Goal: Task Accomplishment & Management: Manage account settings

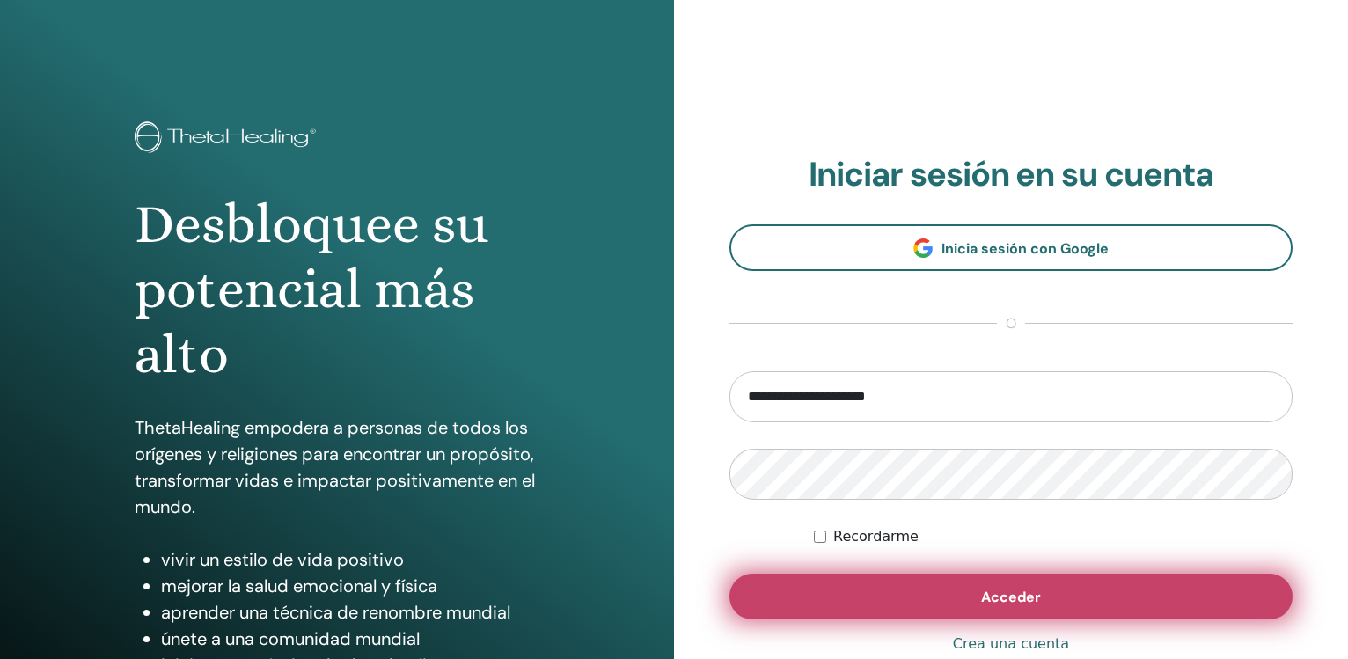
type input "**********"
click at [1101, 585] on button "Acceder" at bounding box center [1011, 597] width 563 height 46
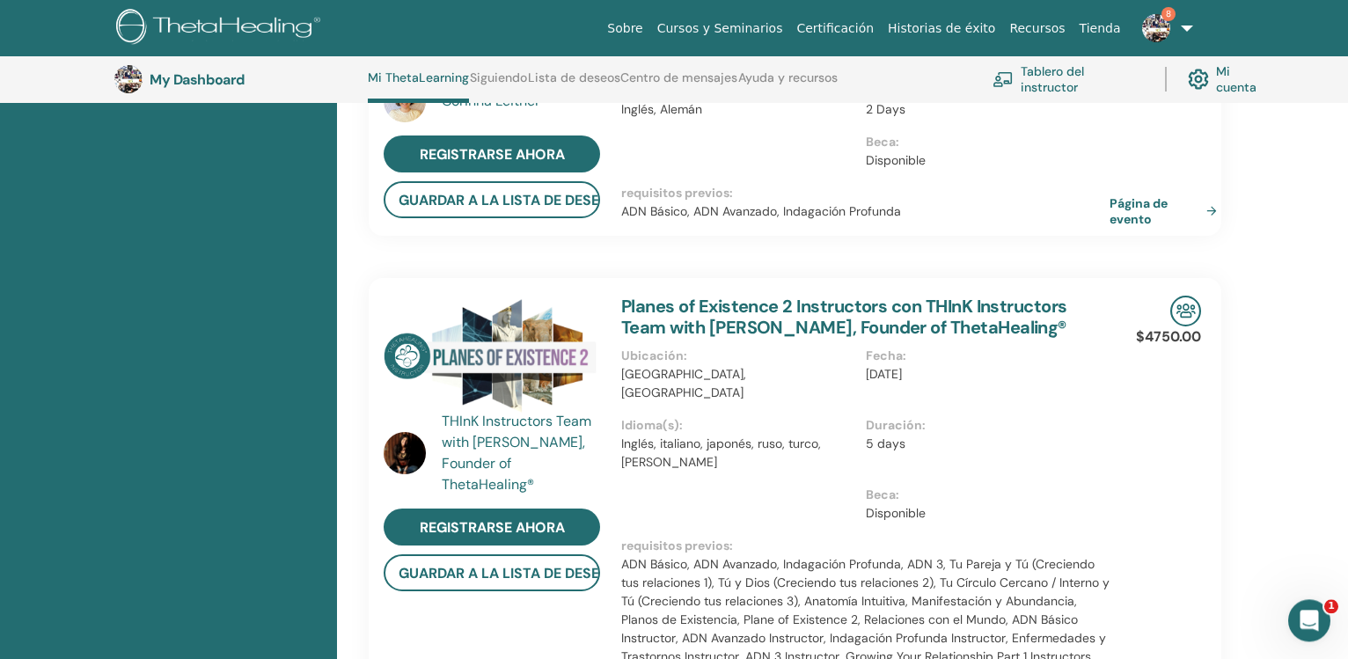
scroll to position [406, 0]
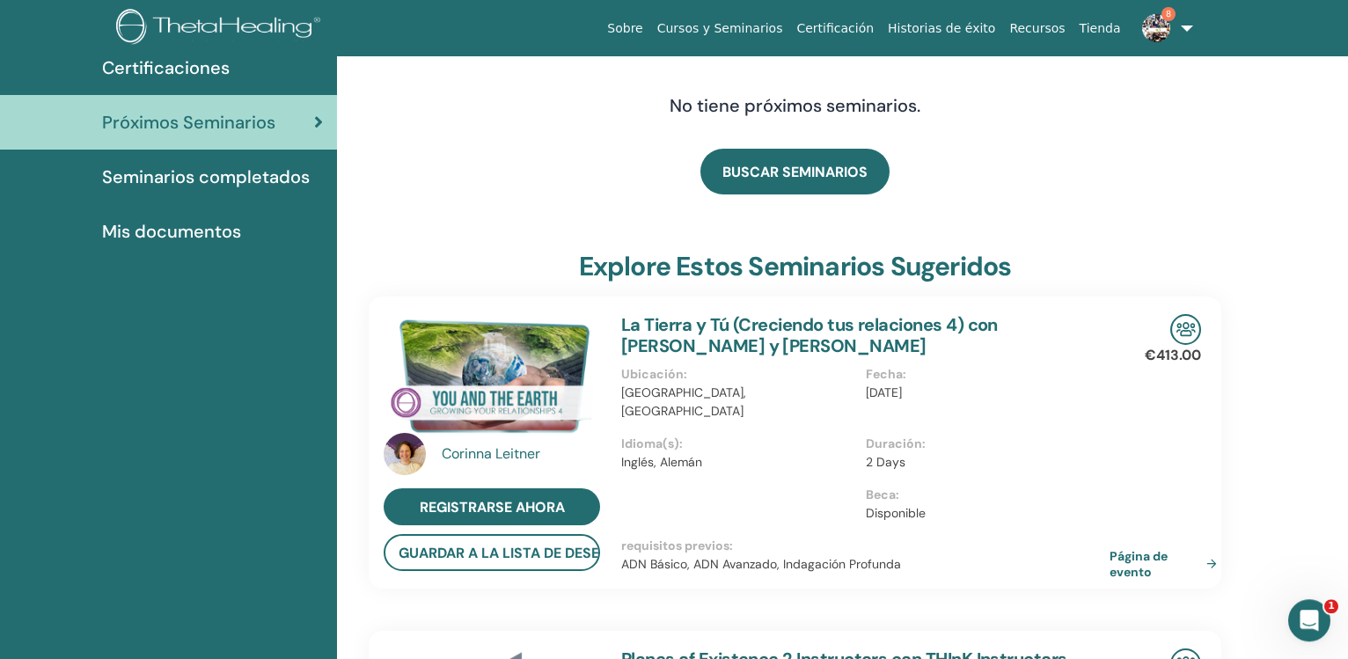
scroll to position [0, 0]
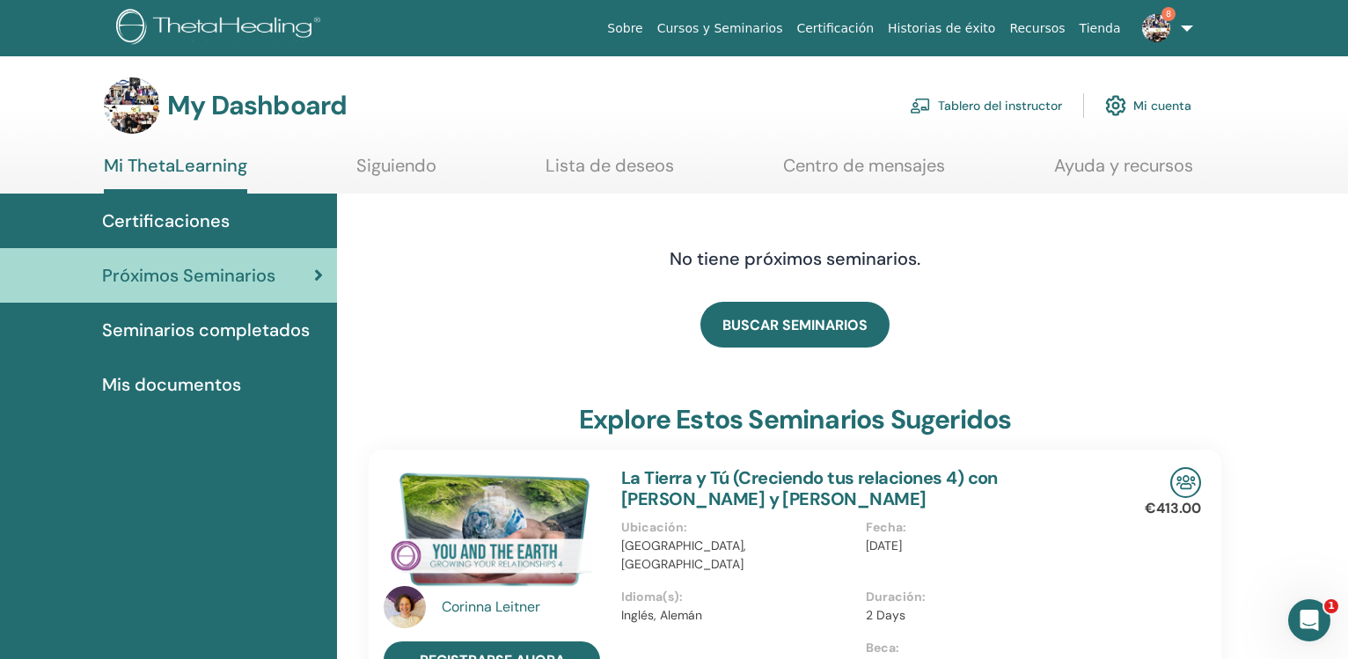
click at [973, 99] on link "Tablero del instructor" at bounding box center [986, 105] width 152 height 39
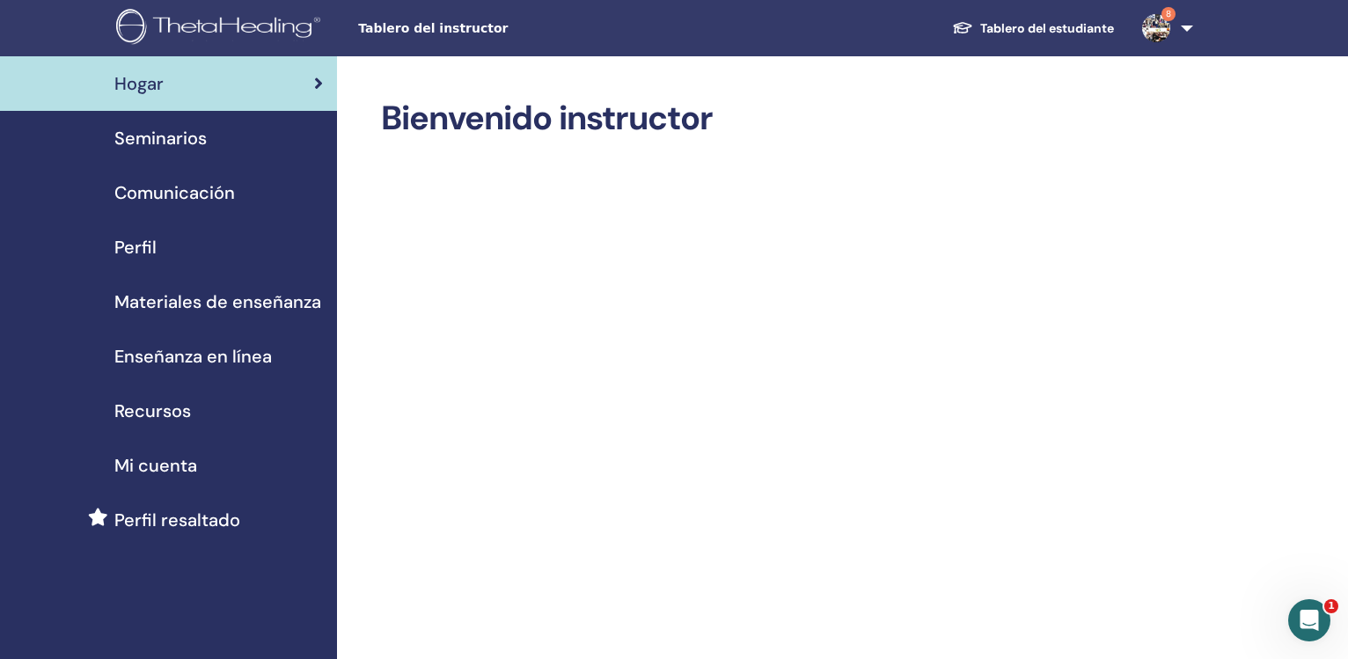
click at [194, 129] on span "Seminarios" at bounding box center [160, 138] width 92 height 26
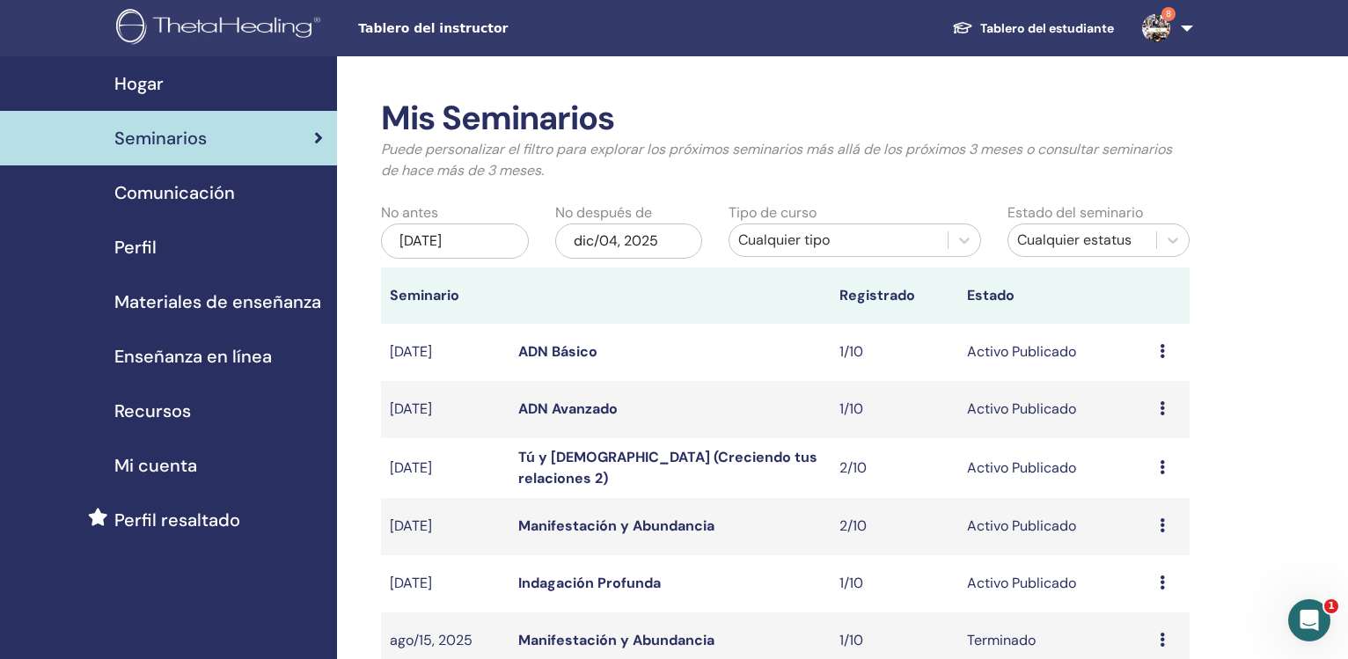
click at [474, 247] on div "jun/04, 2025" at bounding box center [455, 241] width 148 height 35
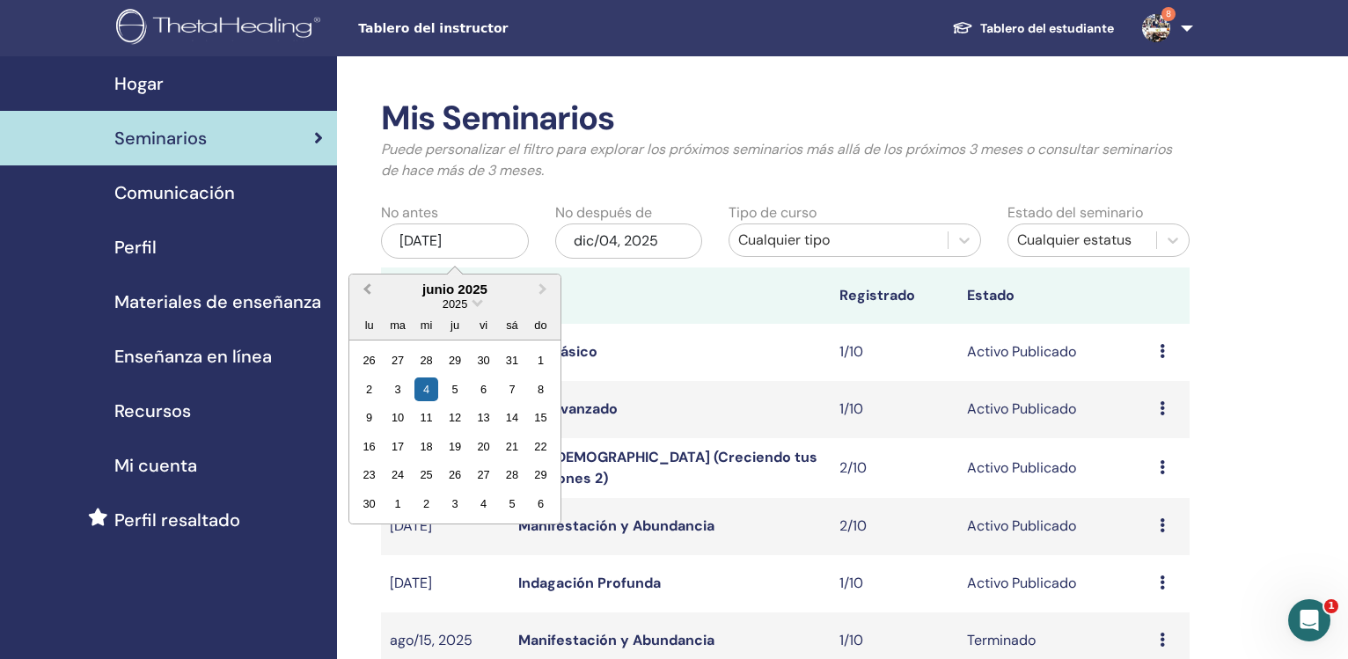
click at [370, 295] on button "Previous Month" at bounding box center [365, 290] width 28 height 28
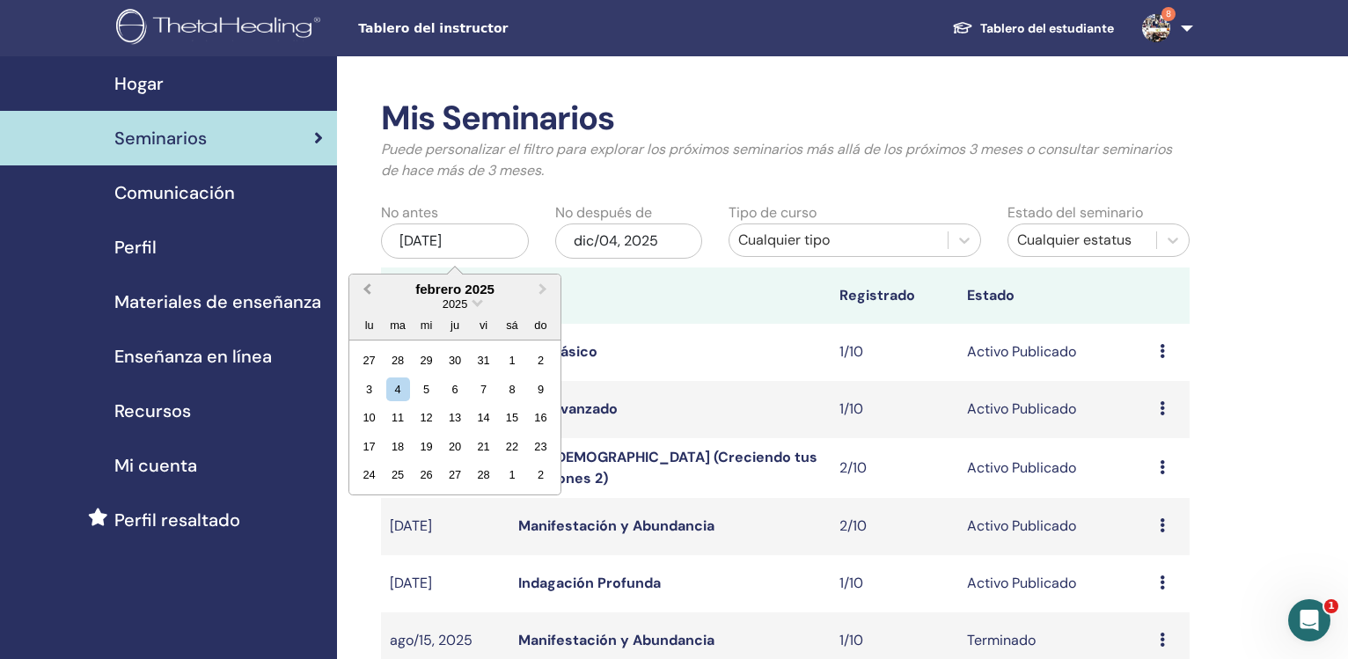
click at [369, 295] on button "Previous Month" at bounding box center [365, 290] width 28 height 28
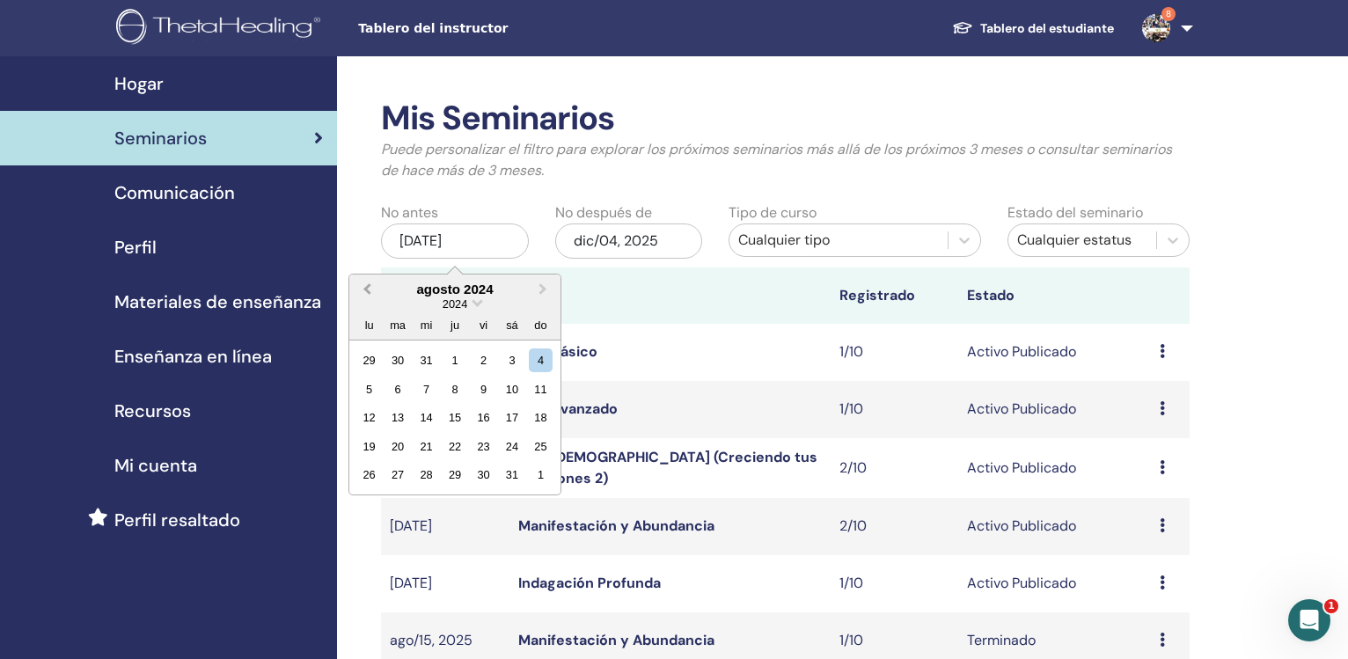
click at [369, 295] on button "Previous Month" at bounding box center [365, 290] width 28 height 28
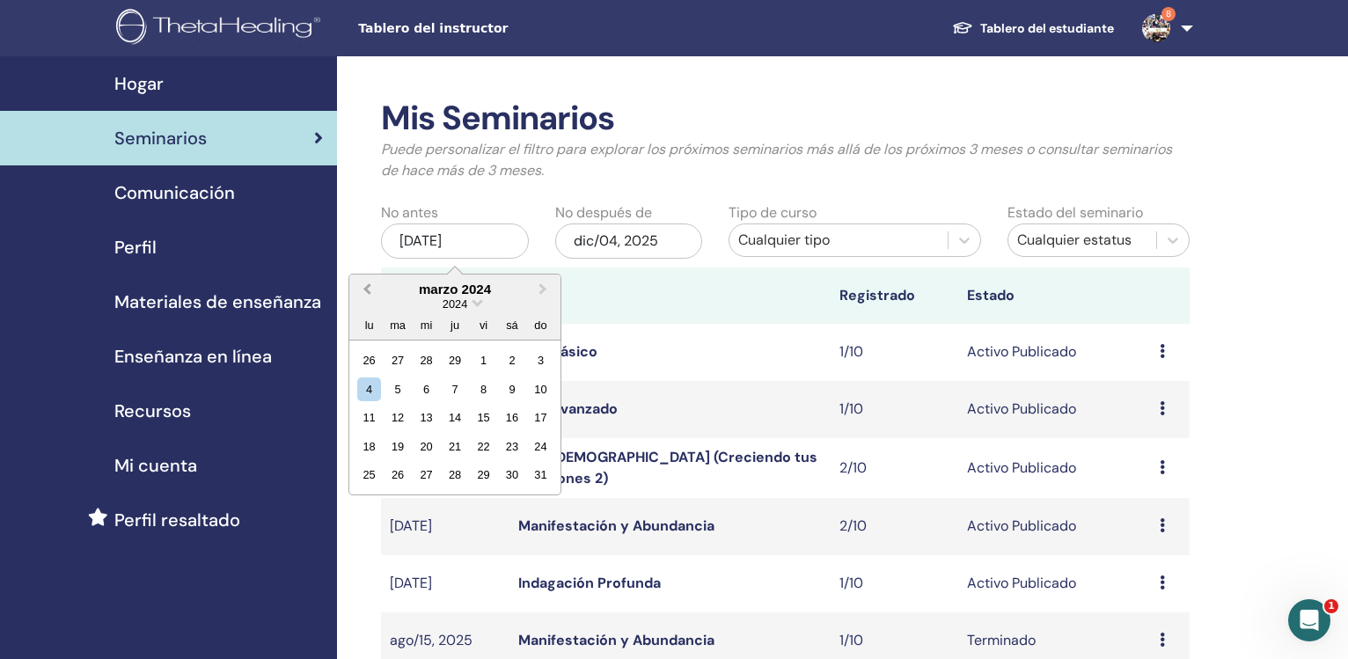
click at [369, 295] on button "Previous Month" at bounding box center [365, 290] width 28 height 28
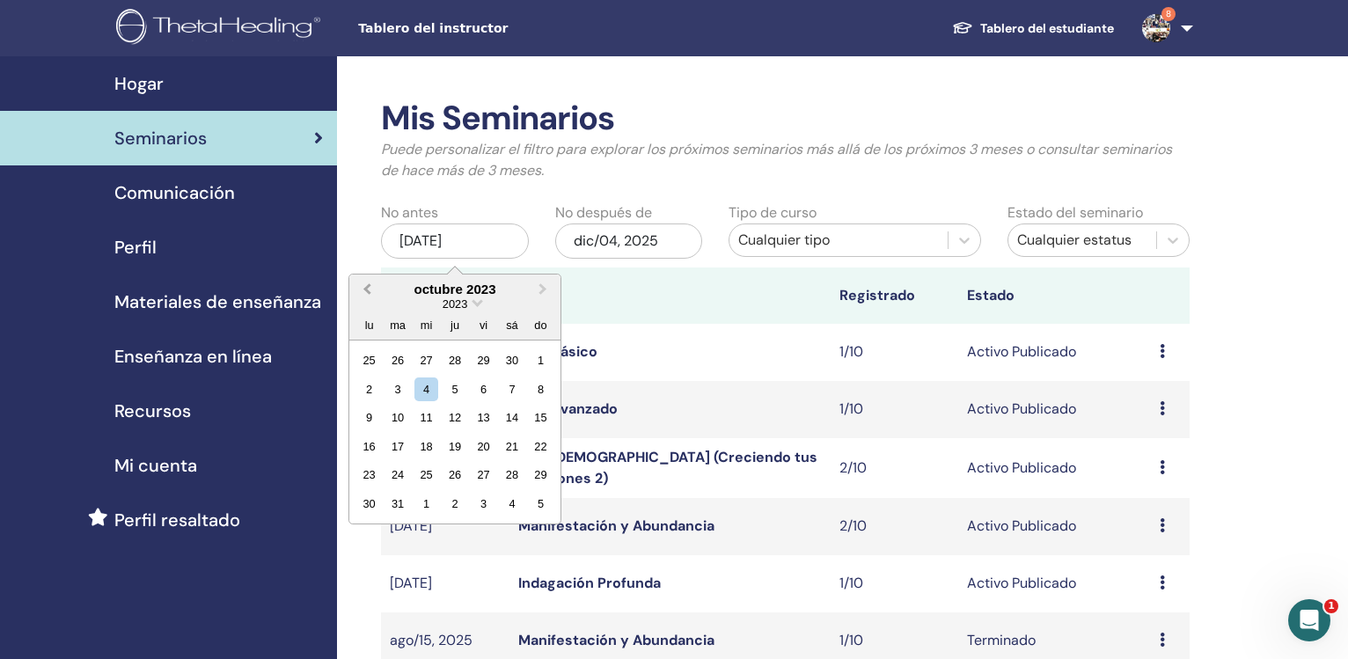
click at [369, 295] on button "Previous Month" at bounding box center [365, 290] width 28 height 28
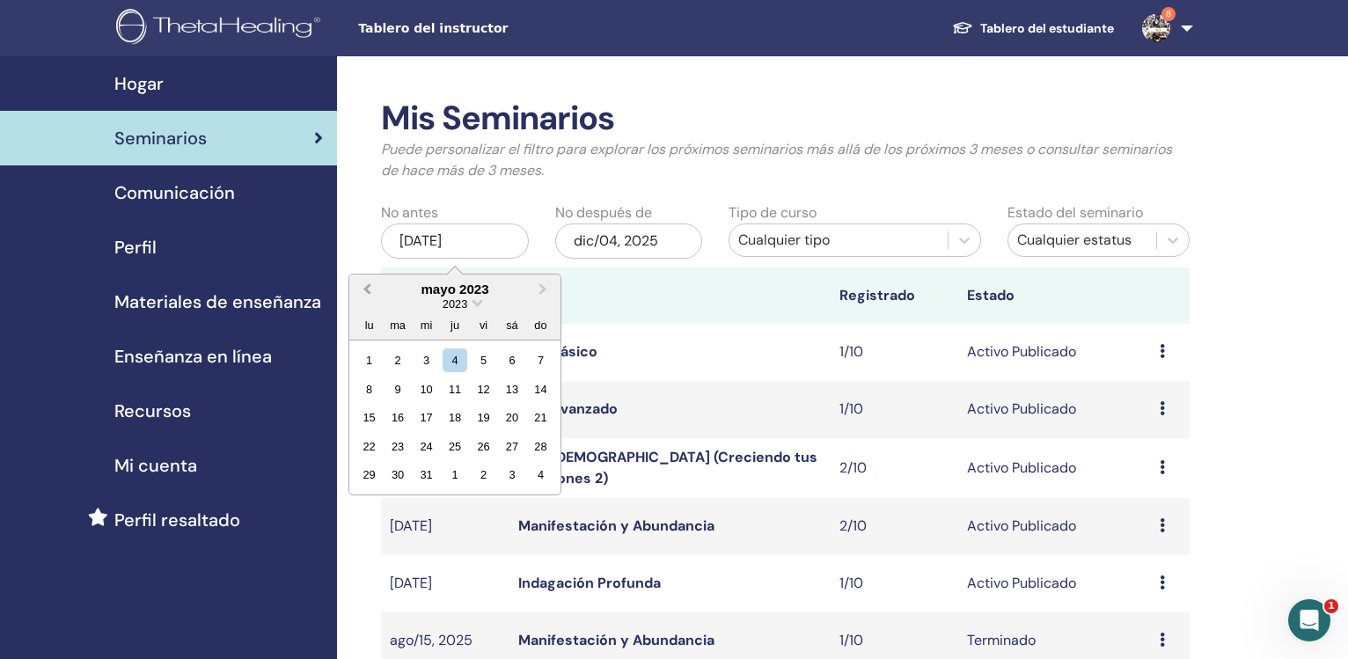
click at [369, 295] on button "Previous Month" at bounding box center [365, 290] width 28 height 28
click at [541, 362] on div "1" at bounding box center [541, 361] width 24 height 24
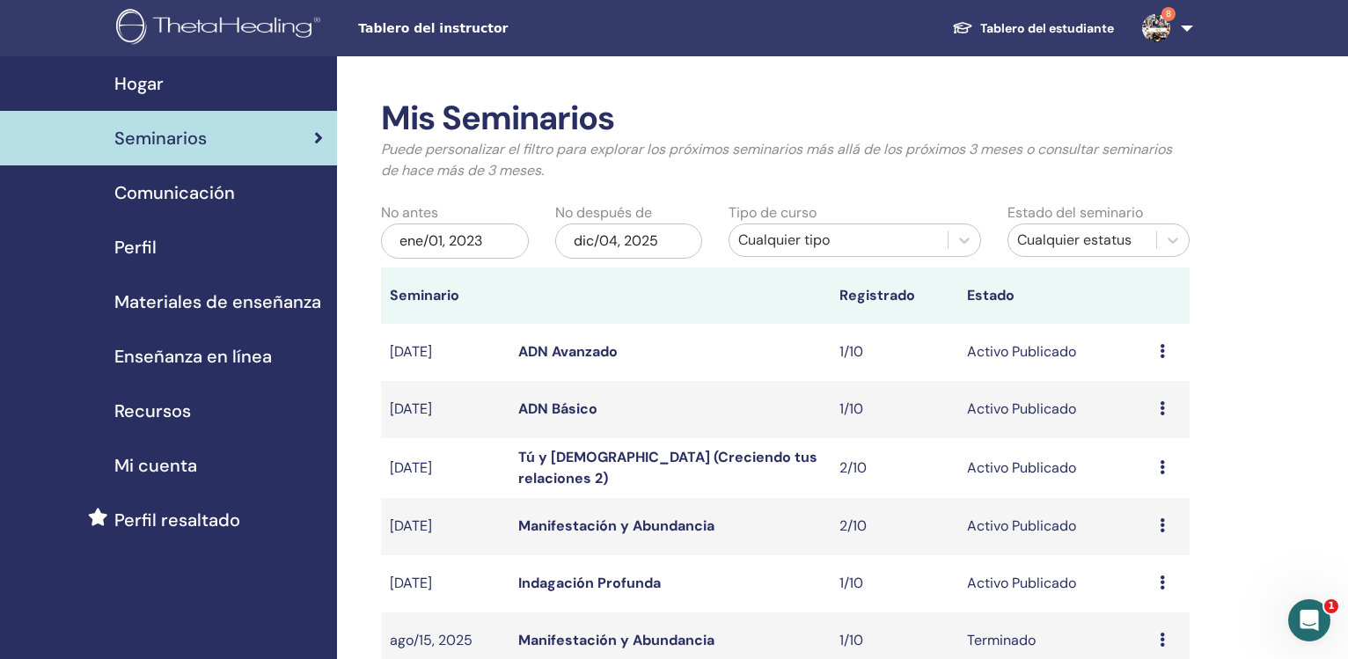
click at [591, 241] on div "dic/04, 2025" at bounding box center [629, 241] width 148 height 35
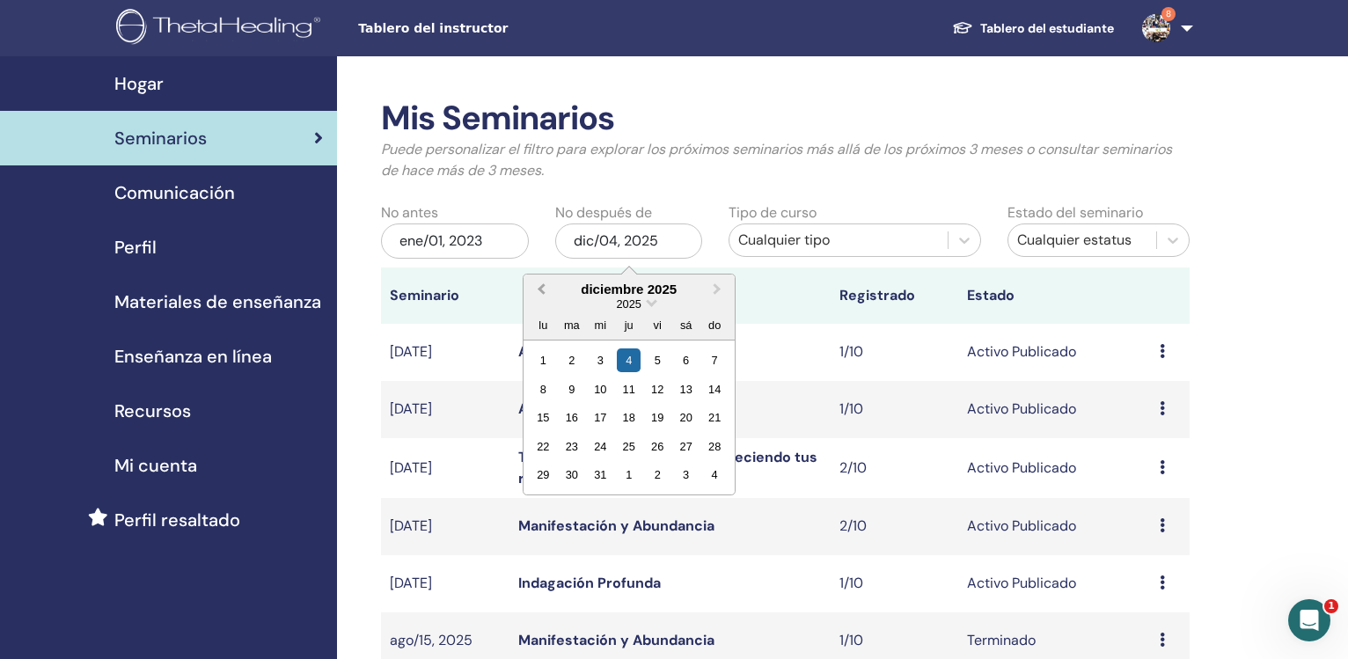
click at [541, 291] on span "Previous Month" at bounding box center [541, 289] width 0 height 18
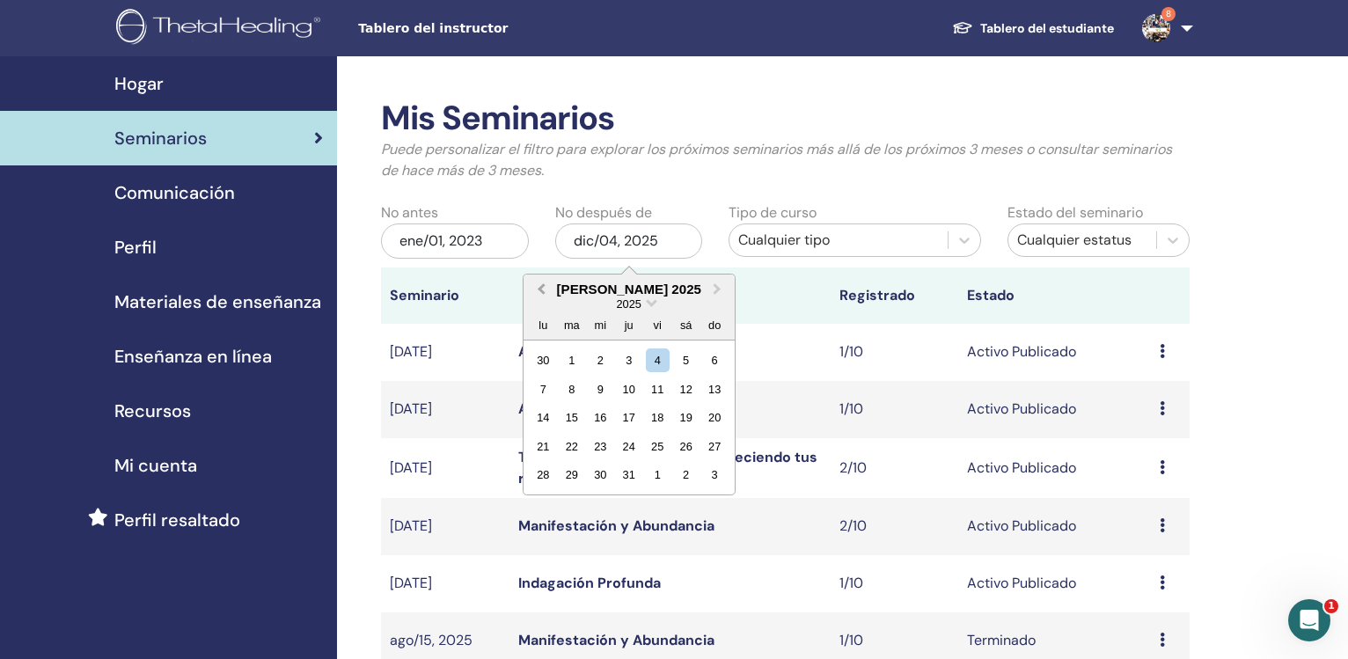
click at [541, 291] on span "Previous Month" at bounding box center [541, 289] width 0 height 18
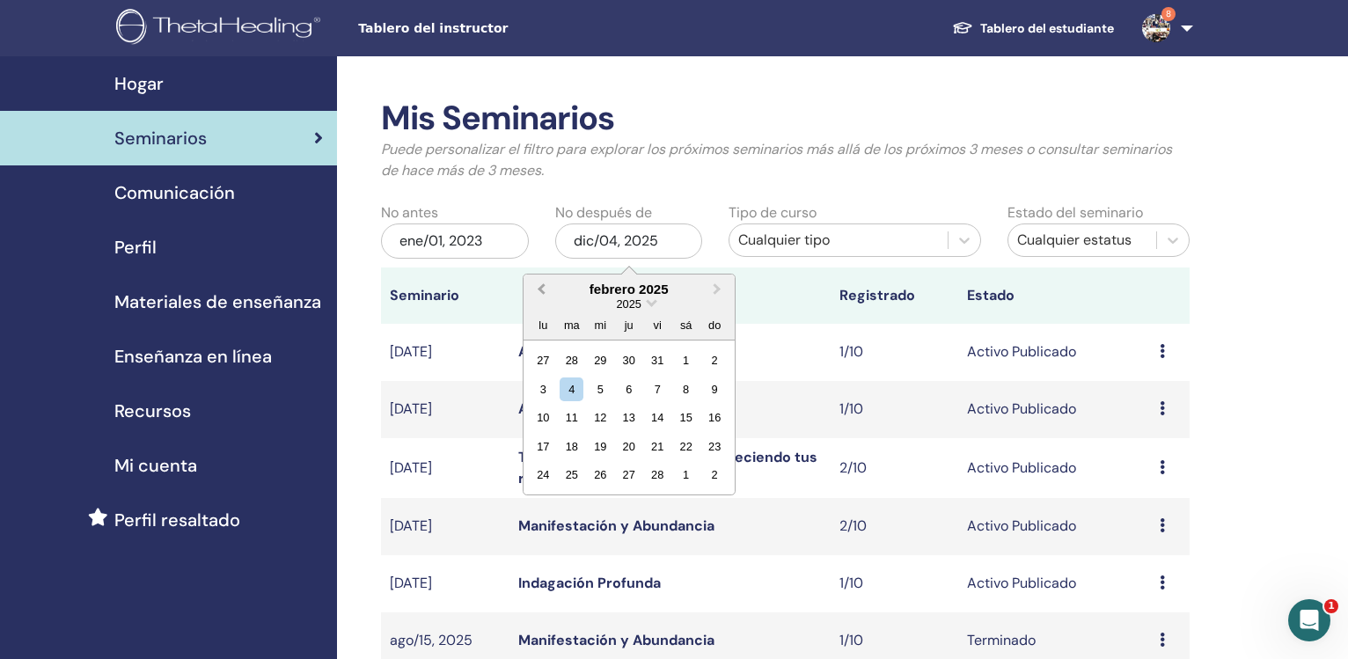
click at [541, 291] on span "Previous Month" at bounding box center [541, 289] width 0 height 18
click at [541, 290] on span "Previous Month" at bounding box center [541, 289] width 0 height 18
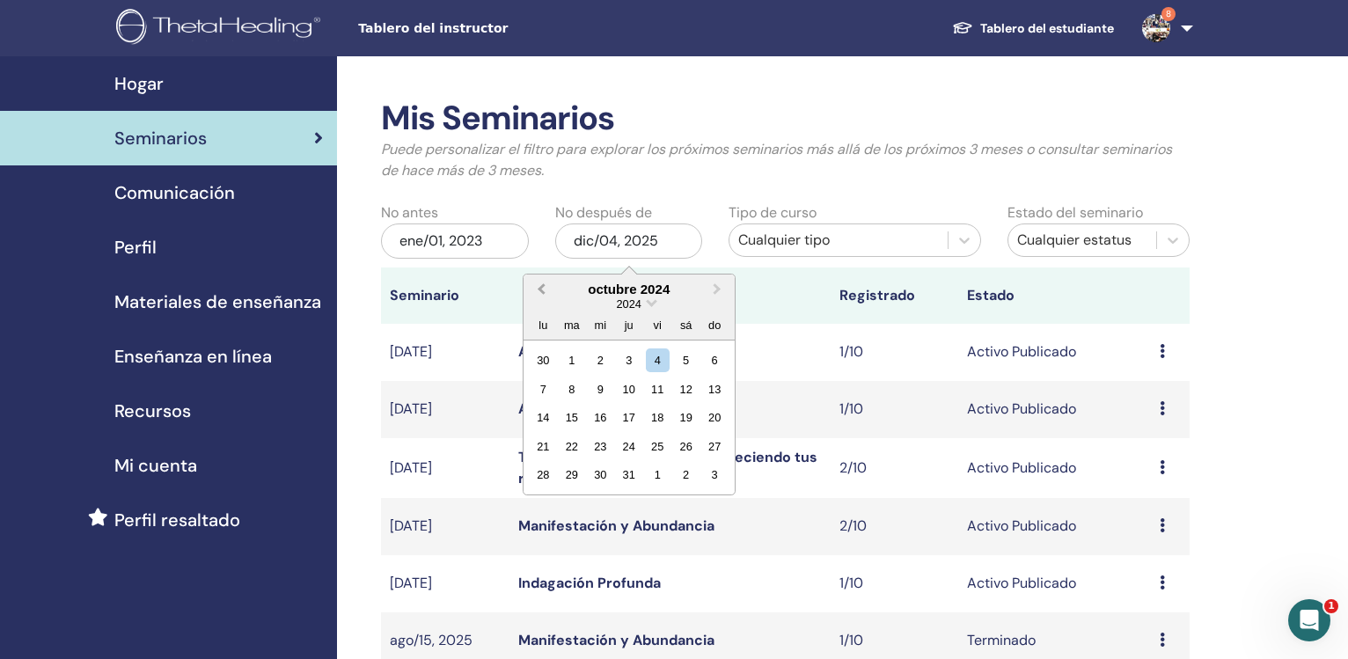
click at [541, 290] on span "Previous Month" at bounding box center [541, 289] width 0 height 18
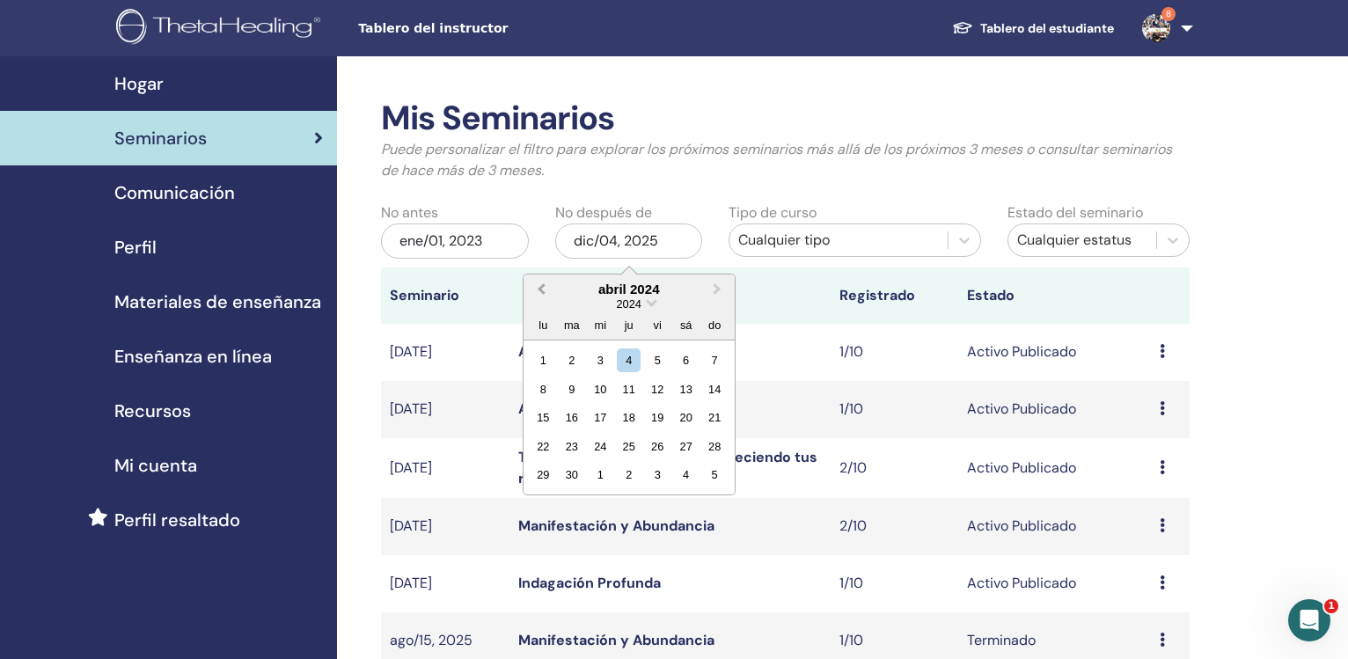
click at [541, 290] on span "Previous Month" at bounding box center [541, 289] width 0 height 18
click at [715, 474] on div "31" at bounding box center [715, 475] width 24 height 24
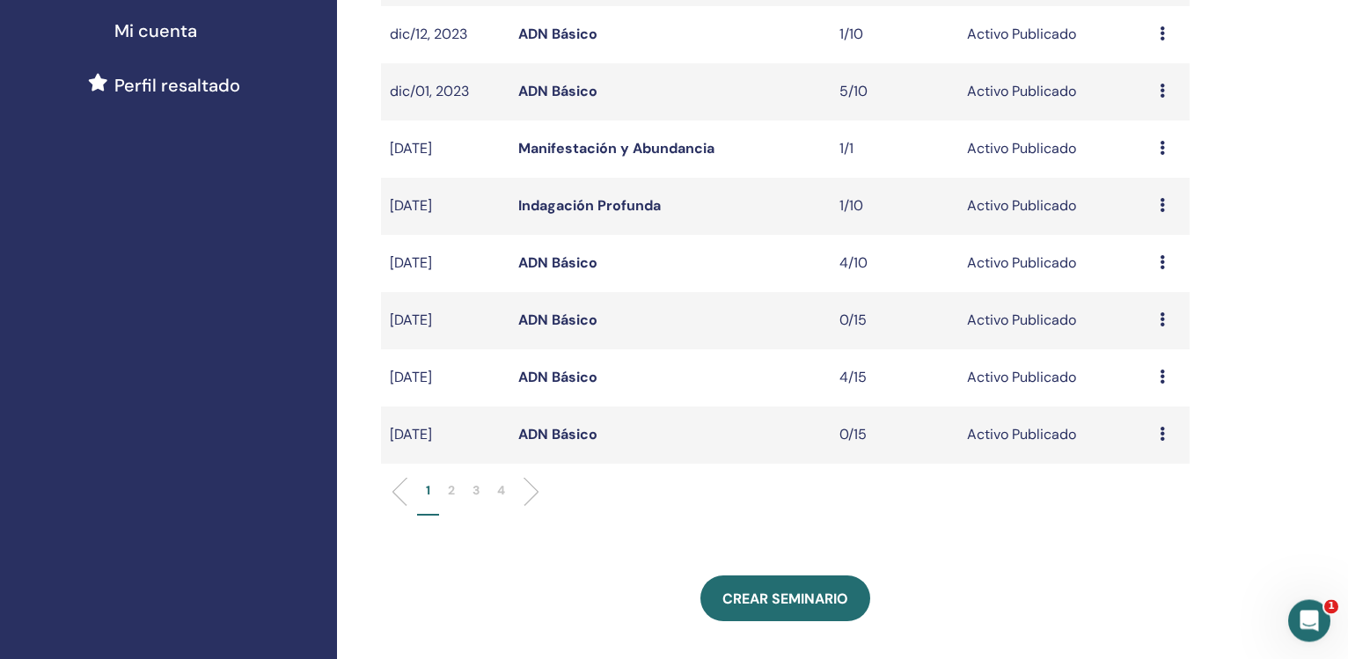
scroll to position [437, 0]
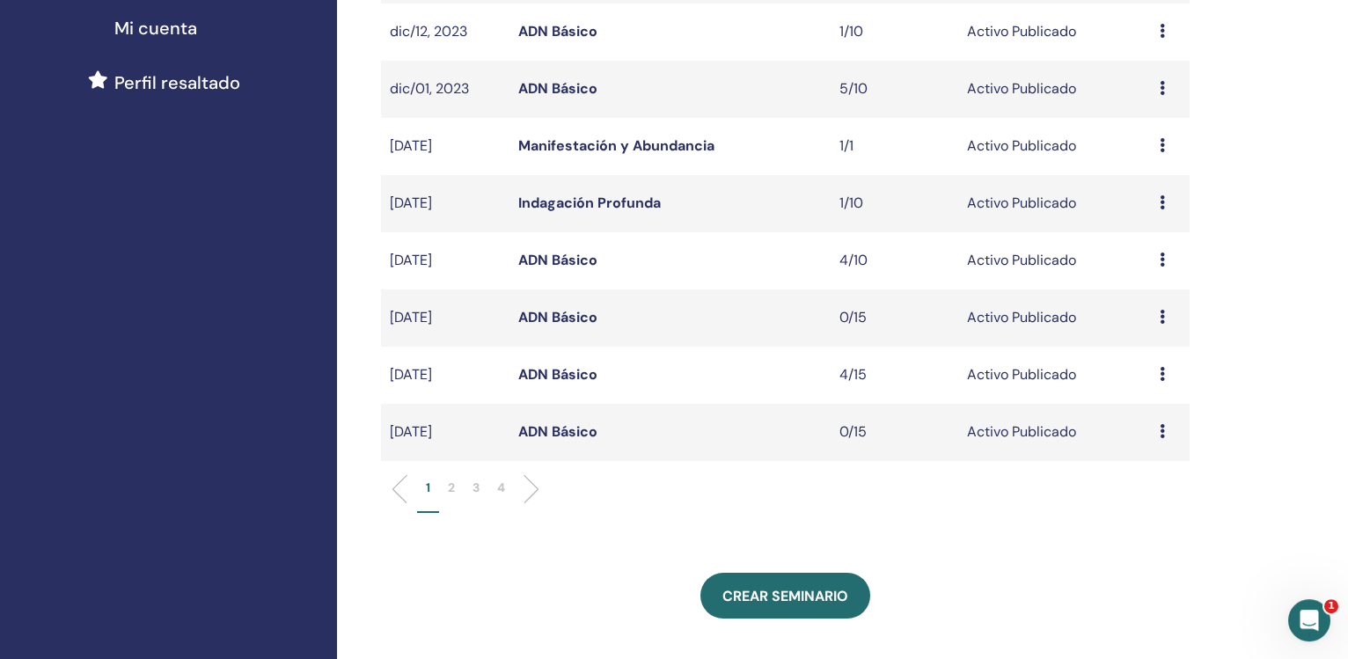
click at [503, 491] on p "4" at bounding box center [501, 488] width 8 height 18
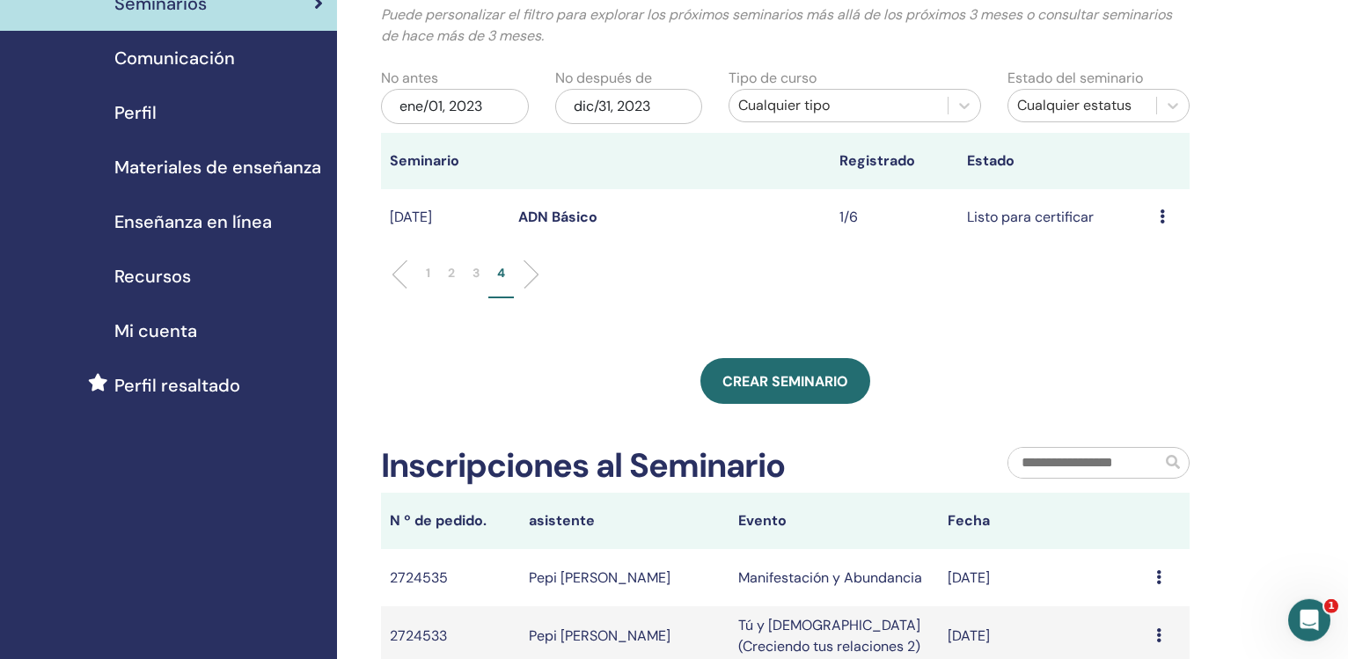
scroll to position [0, 0]
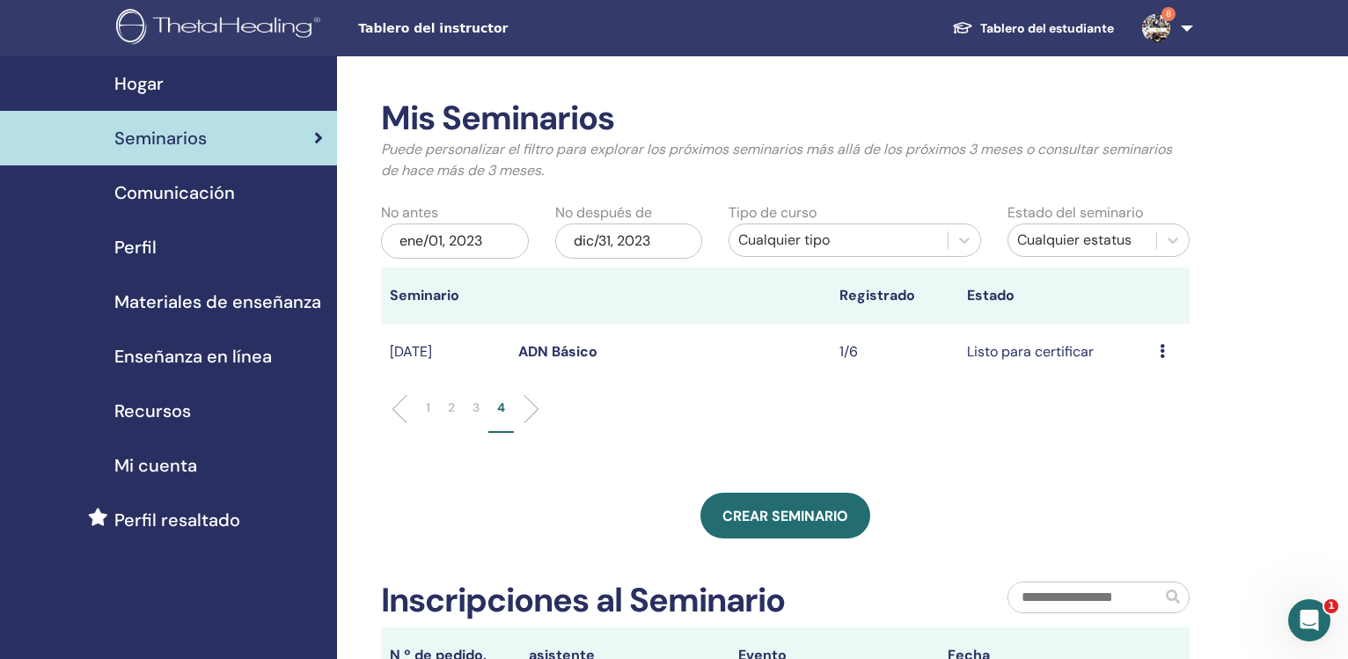
click at [569, 353] on link "ADN Básico" at bounding box center [557, 351] width 79 height 18
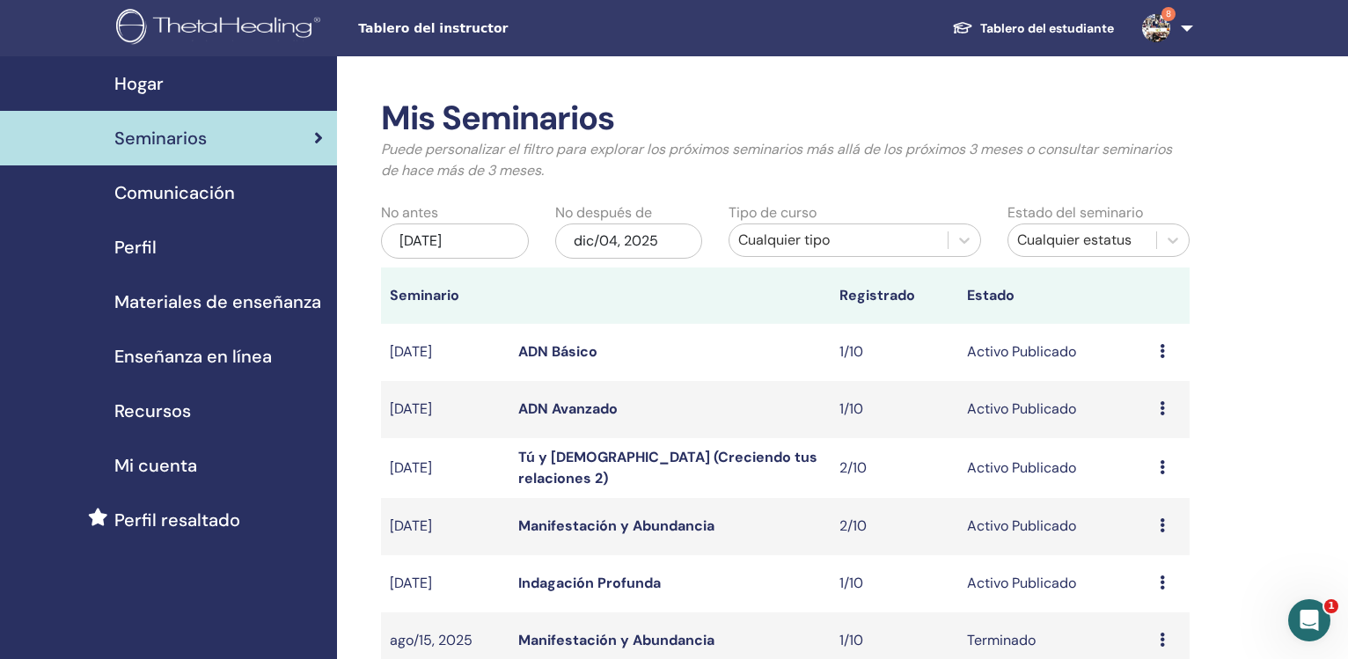
click at [409, 246] on div "jun/04, 2025" at bounding box center [455, 241] width 148 height 35
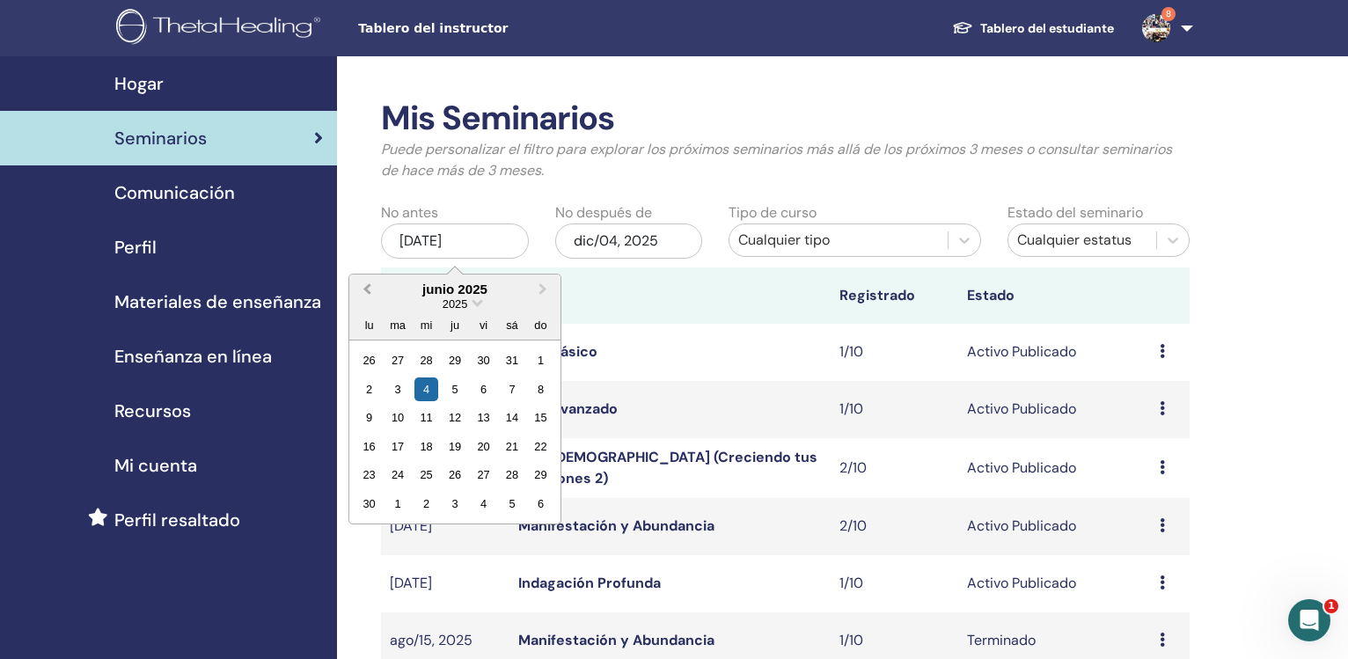
click at [365, 292] on button "Previous Month" at bounding box center [365, 290] width 28 height 28
click at [365, 291] on button "Previous Month" at bounding box center [365, 290] width 28 height 28
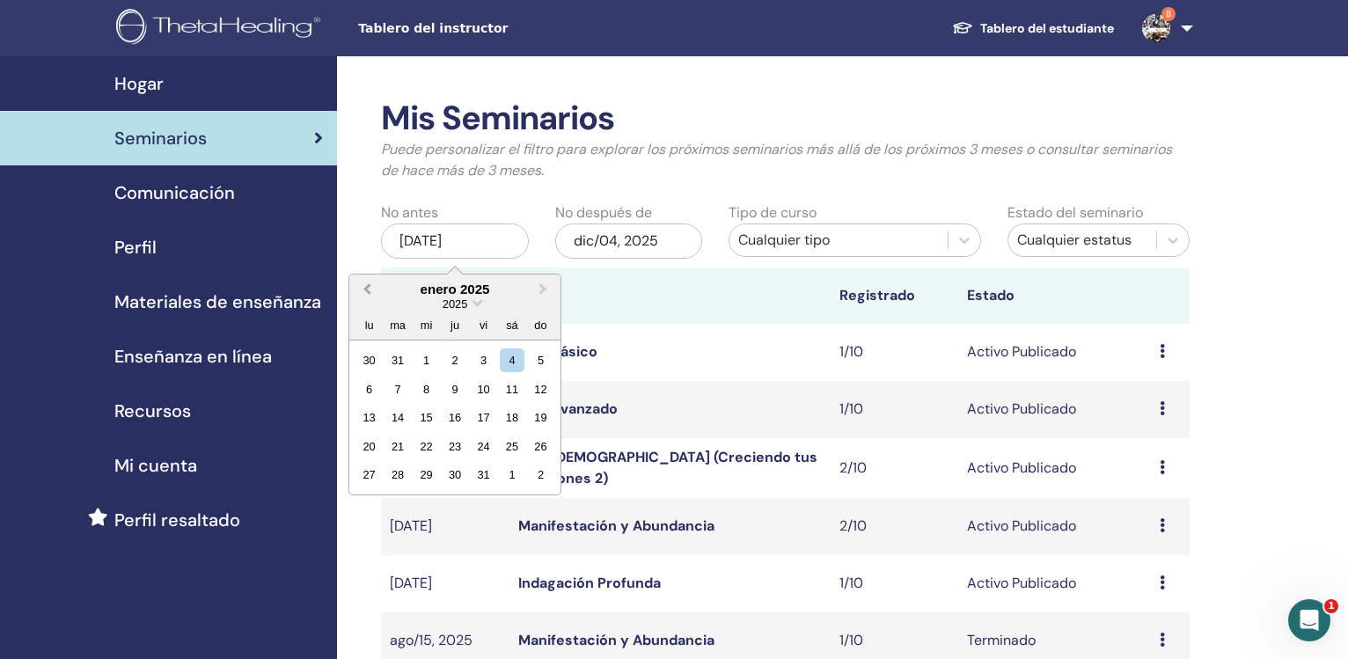
click at [367, 291] on span "Previous Month" at bounding box center [367, 289] width 0 height 18
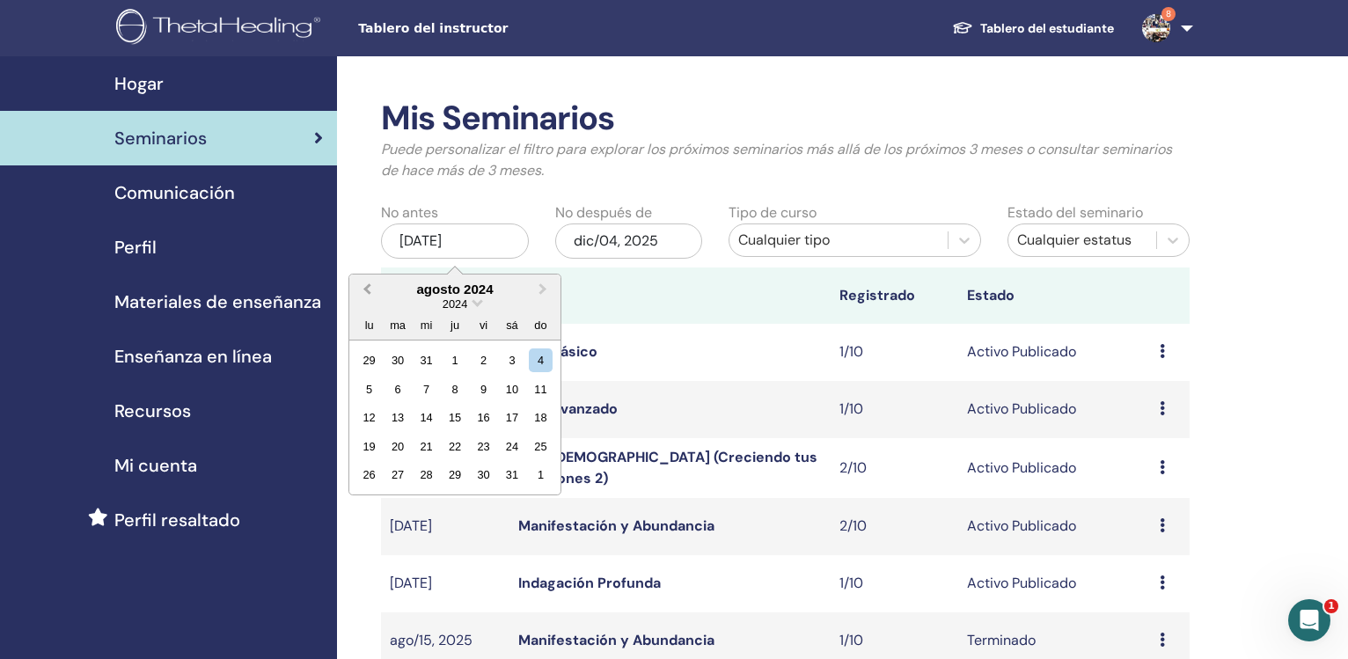
click at [367, 291] on span "Previous Month" at bounding box center [367, 289] width 0 height 18
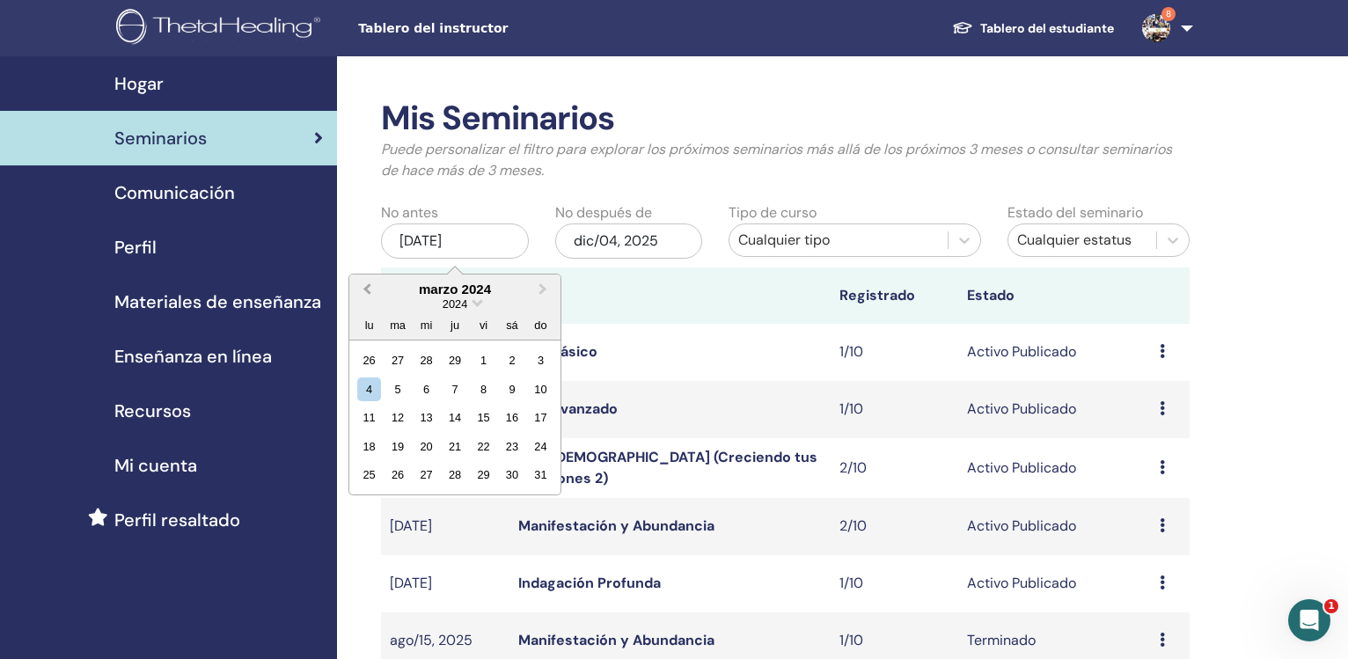
click at [367, 291] on span "Previous Month" at bounding box center [367, 289] width 0 height 18
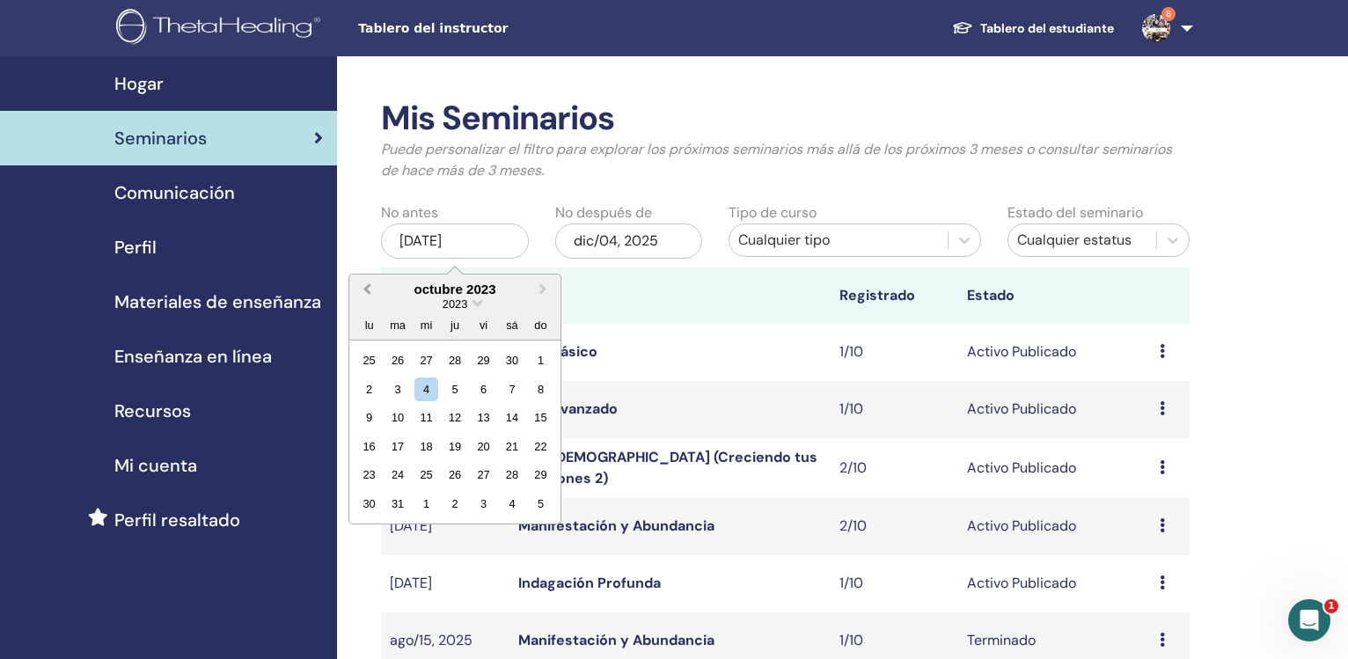
click at [367, 291] on span "Previous Month" at bounding box center [367, 289] width 0 height 18
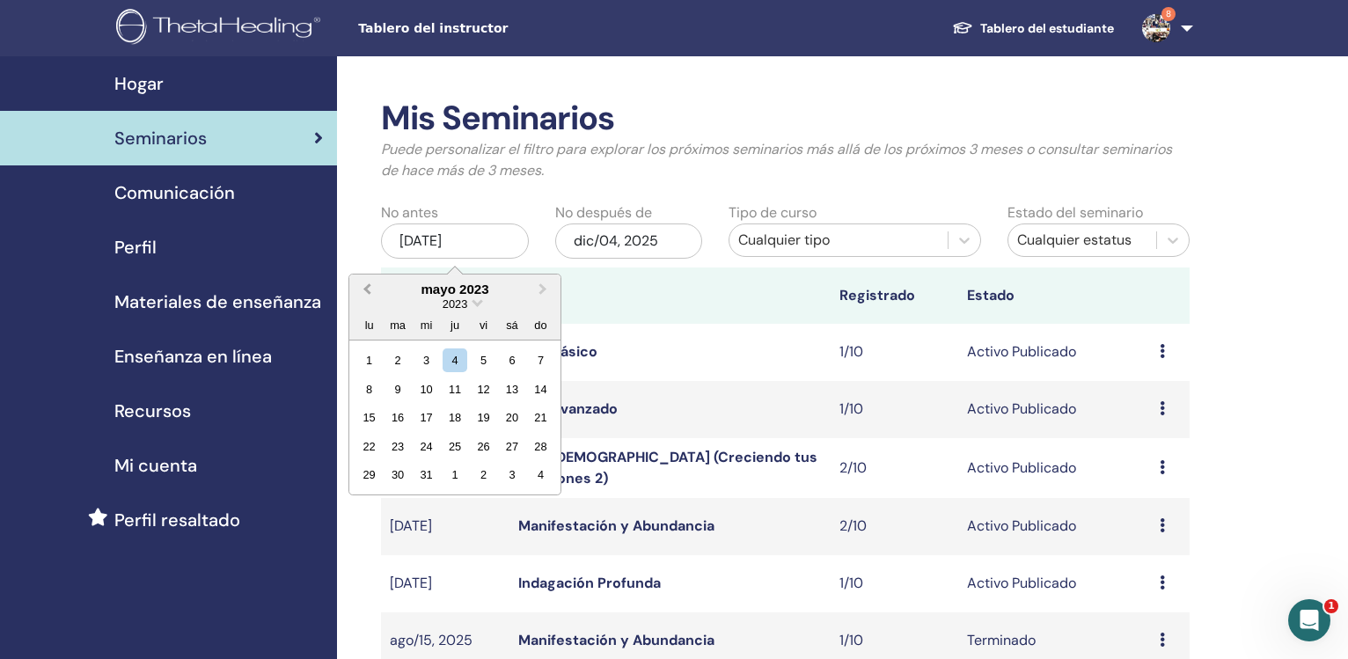
click at [367, 291] on span "Previous Month" at bounding box center [367, 289] width 0 height 18
click at [539, 363] on div "1" at bounding box center [541, 361] width 24 height 24
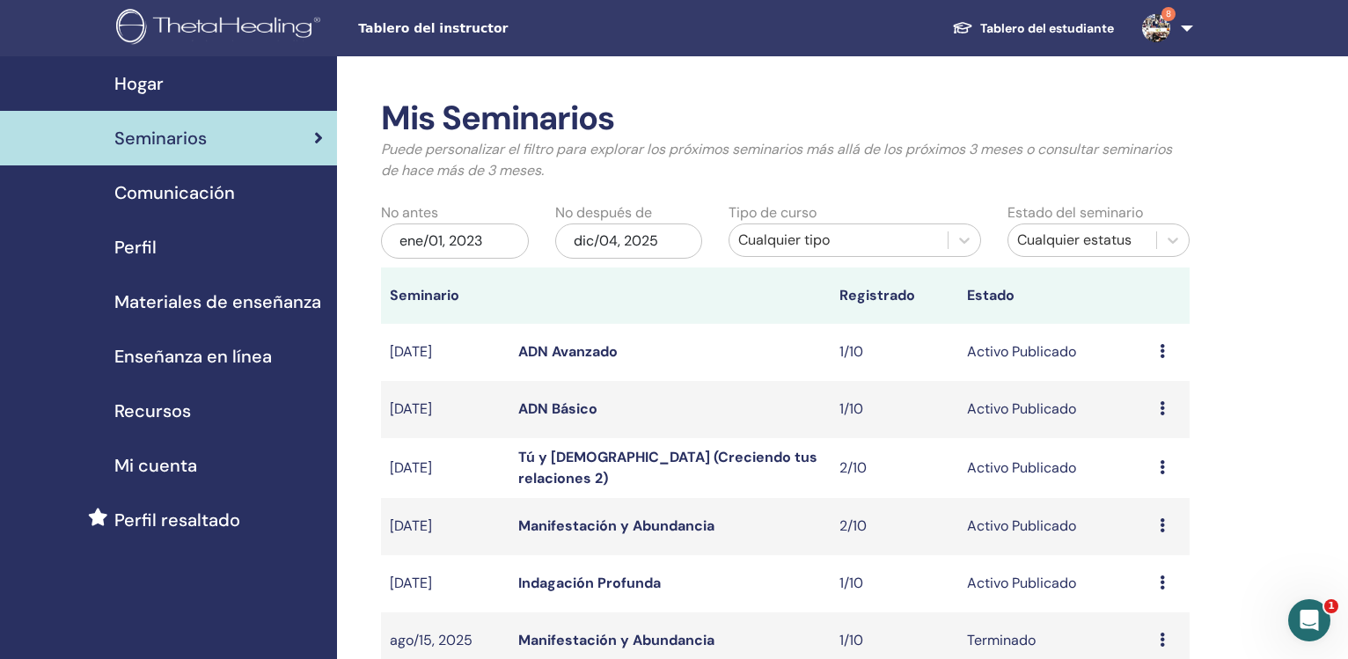
click at [614, 236] on div "dic/04, 2025" at bounding box center [629, 241] width 148 height 35
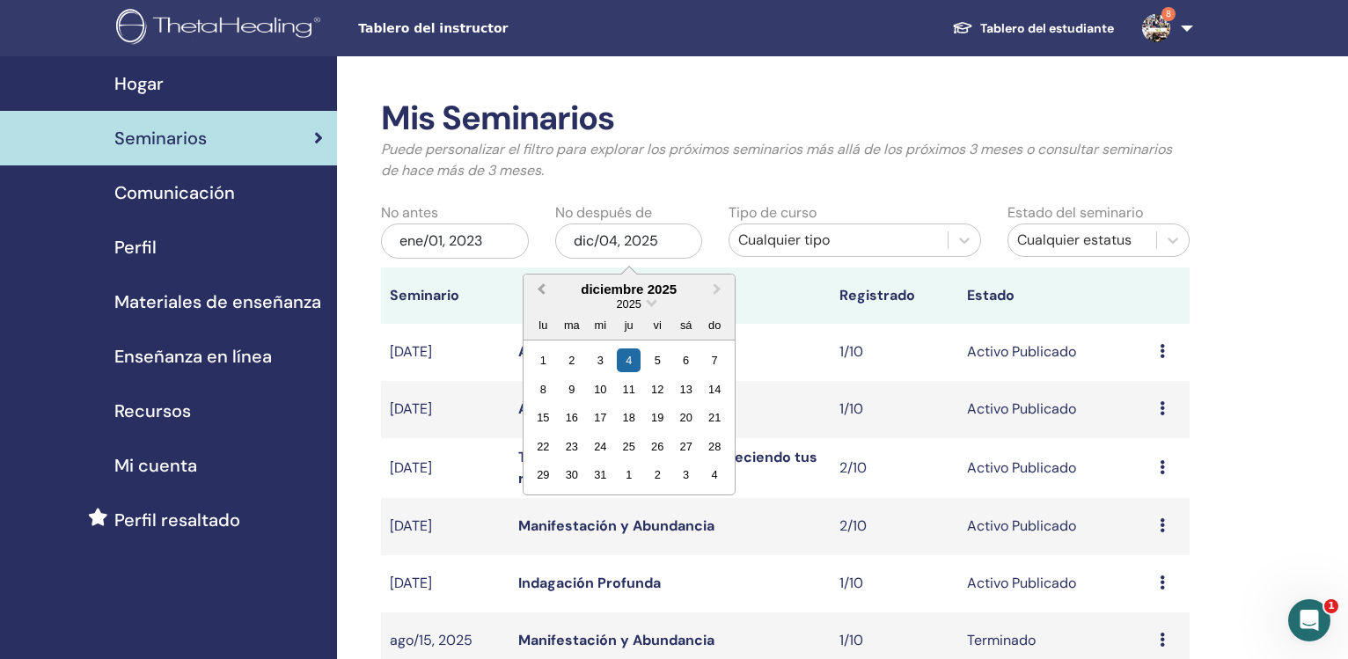
click at [541, 290] on span "Previous Month" at bounding box center [541, 289] width 0 height 18
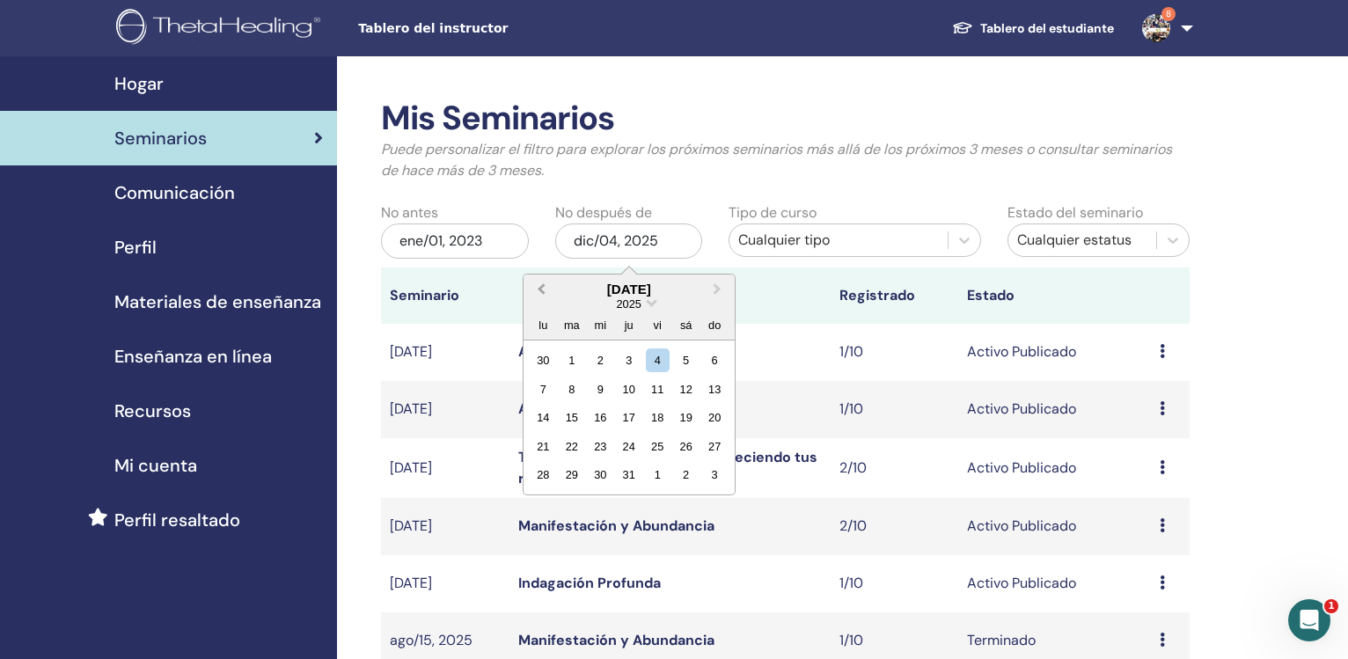
click at [541, 290] on span "Previous Month" at bounding box center [541, 289] width 0 height 18
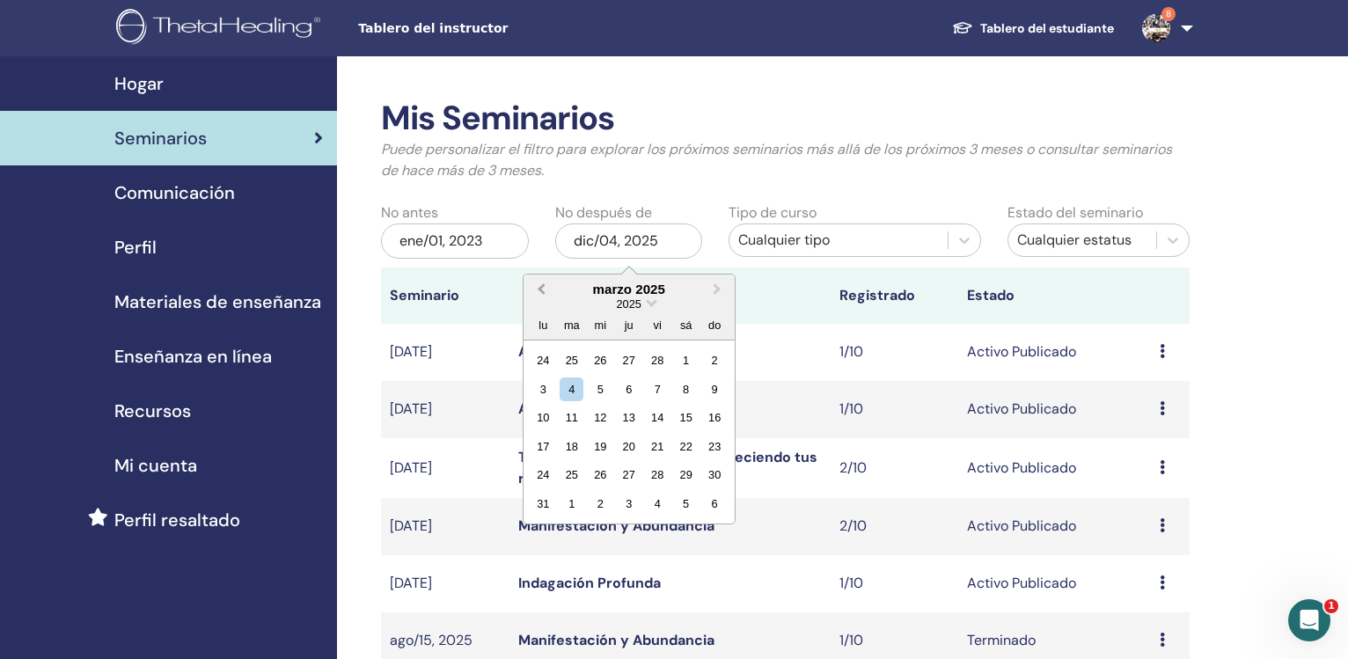
click at [541, 290] on span "Previous Month" at bounding box center [541, 289] width 0 height 18
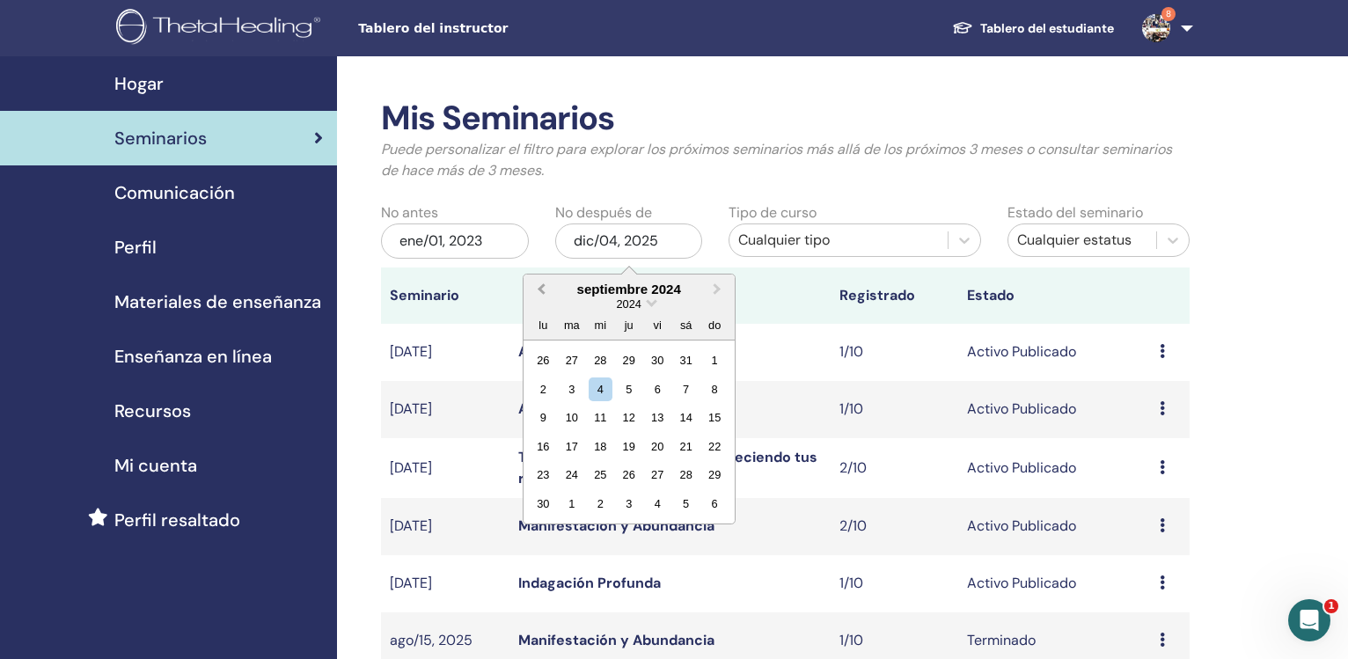
click at [541, 290] on span "Previous Month" at bounding box center [541, 289] width 0 height 18
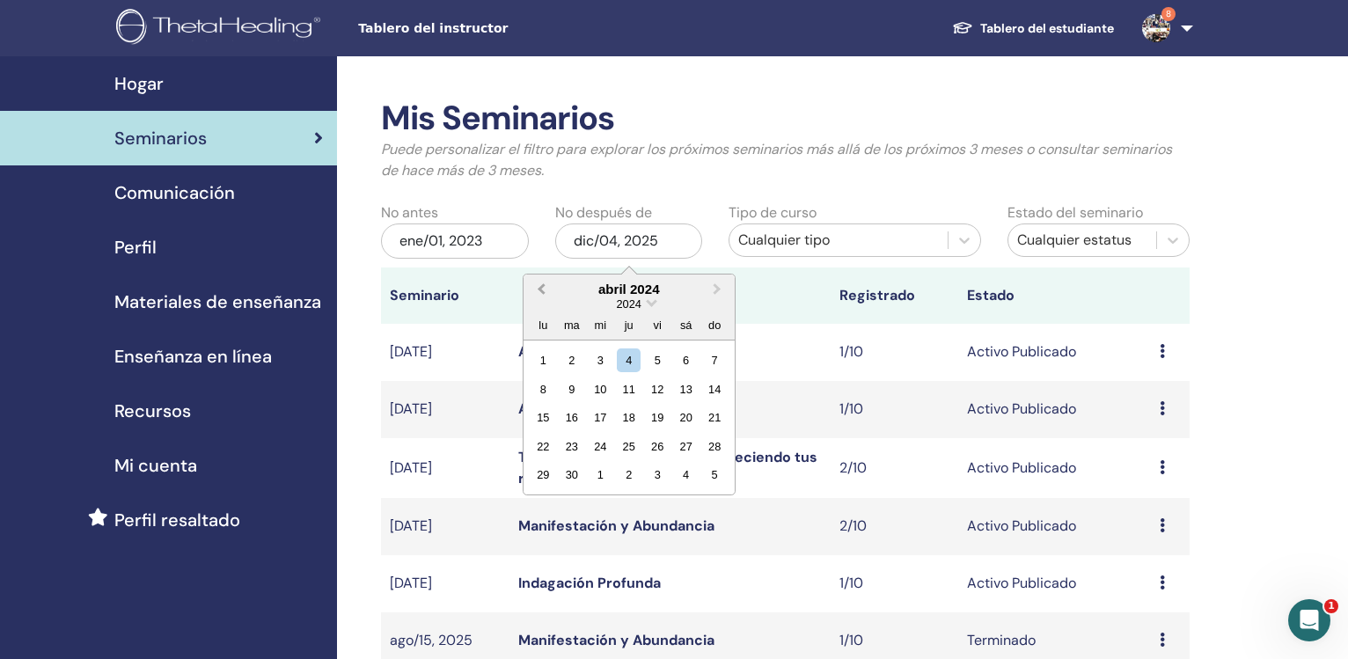
click at [541, 290] on span "Previous Month" at bounding box center [541, 289] width 0 height 18
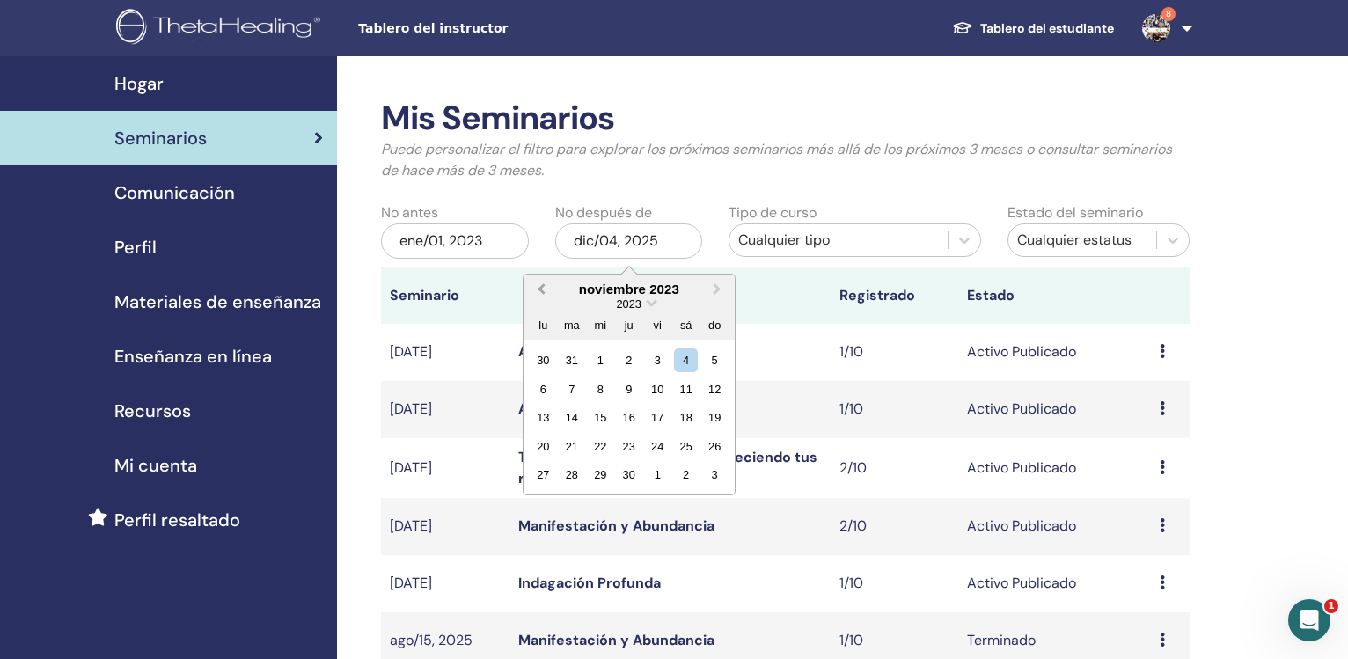
click at [541, 290] on span "Previous Month" at bounding box center [541, 289] width 0 height 18
click at [721, 291] on button "Next Month" at bounding box center [719, 290] width 28 height 28
click at [713, 476] on div "31" at bounding box center [715, 475] width 24 height 24
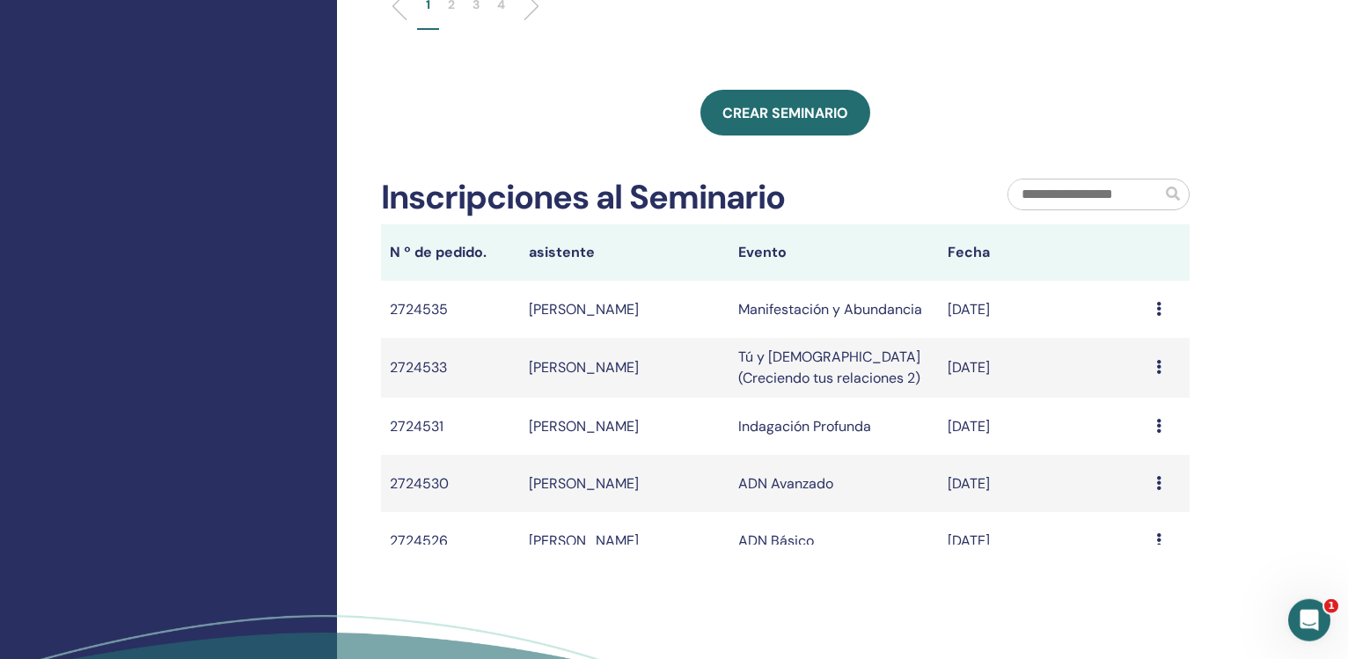
scroll to position [985, 0]
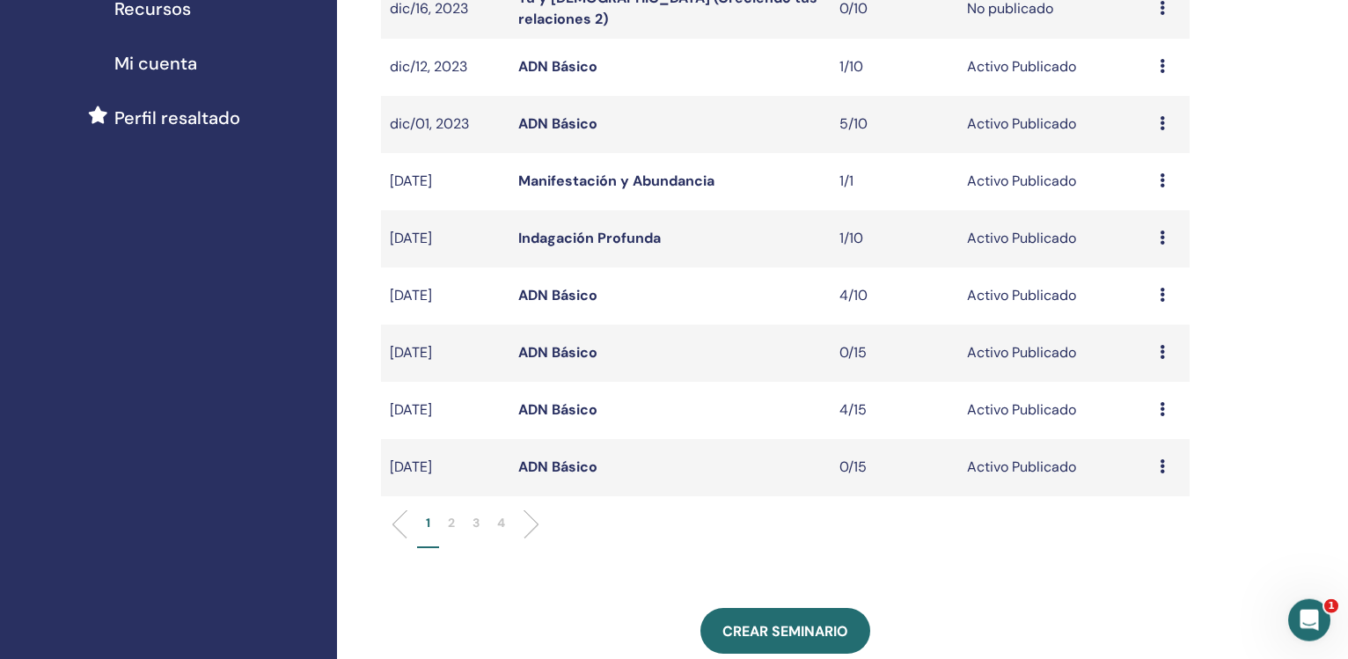
scroll to position [400, 0]
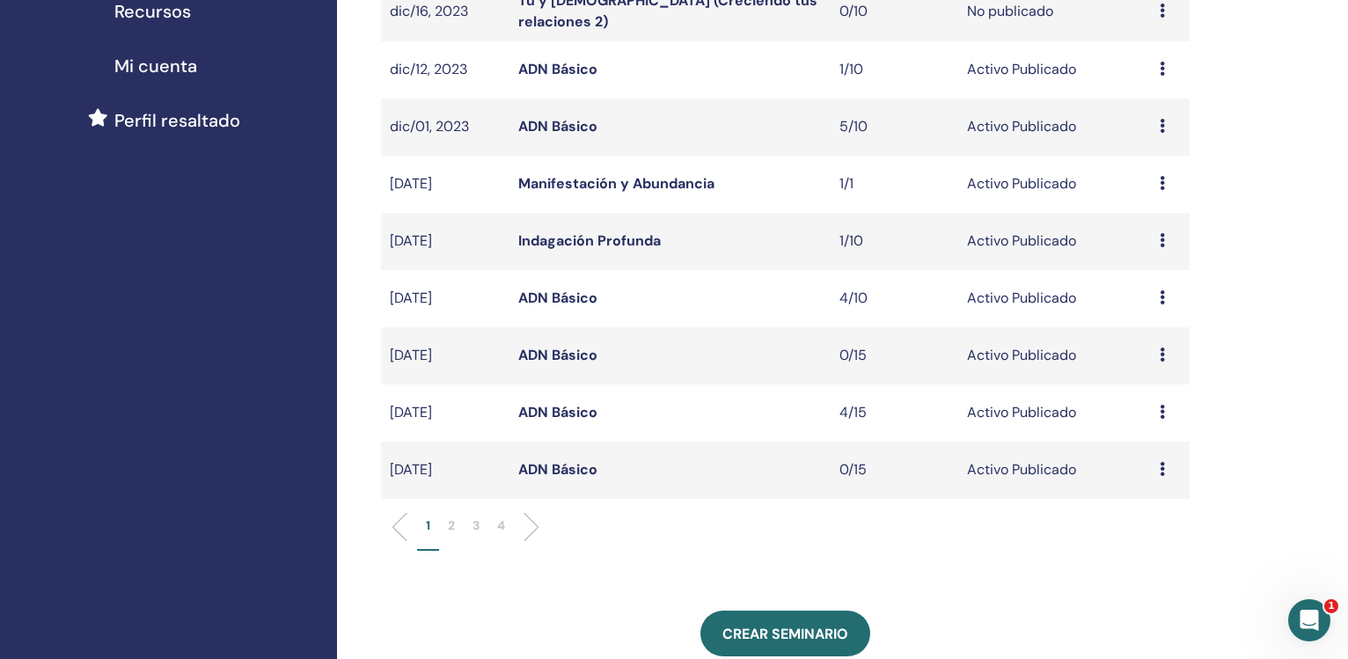
click at [500, 526] on p "4" at bounding box center [501, 526] width 8 height 18
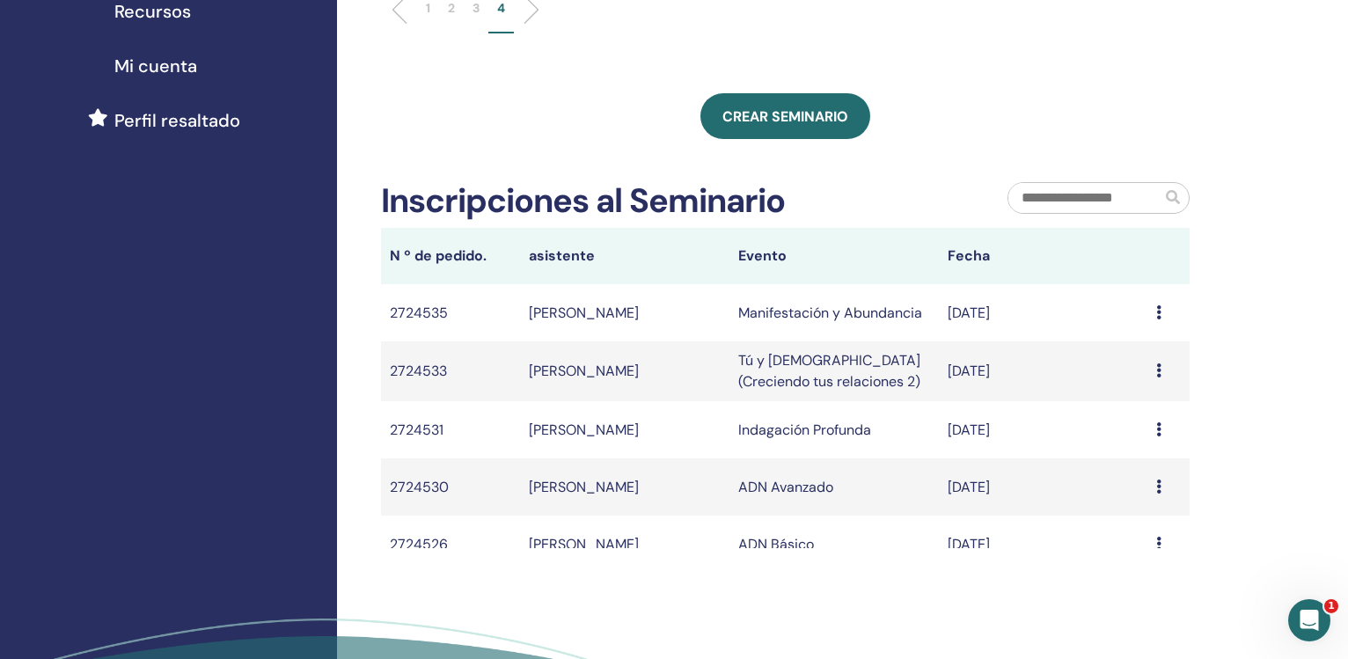
scroll to position [0, 0]
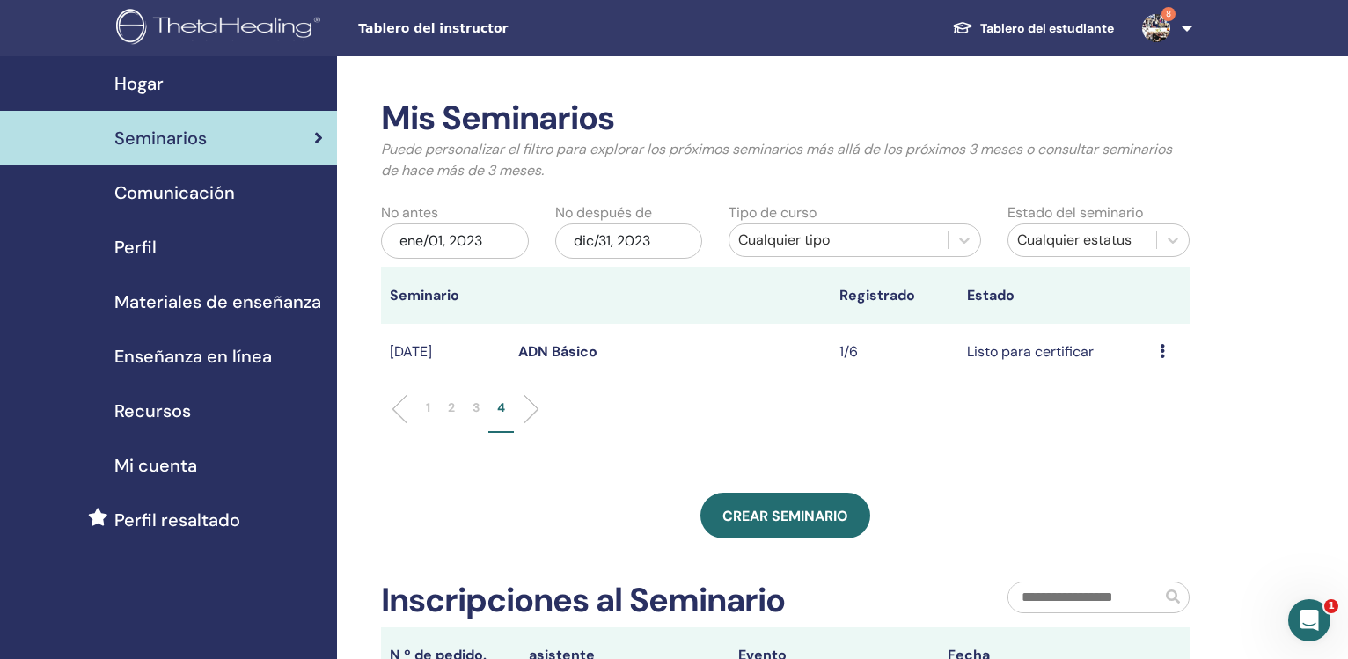
click at [477, 410] on p "3" at bounding box center [476, 408] width 7 height 18
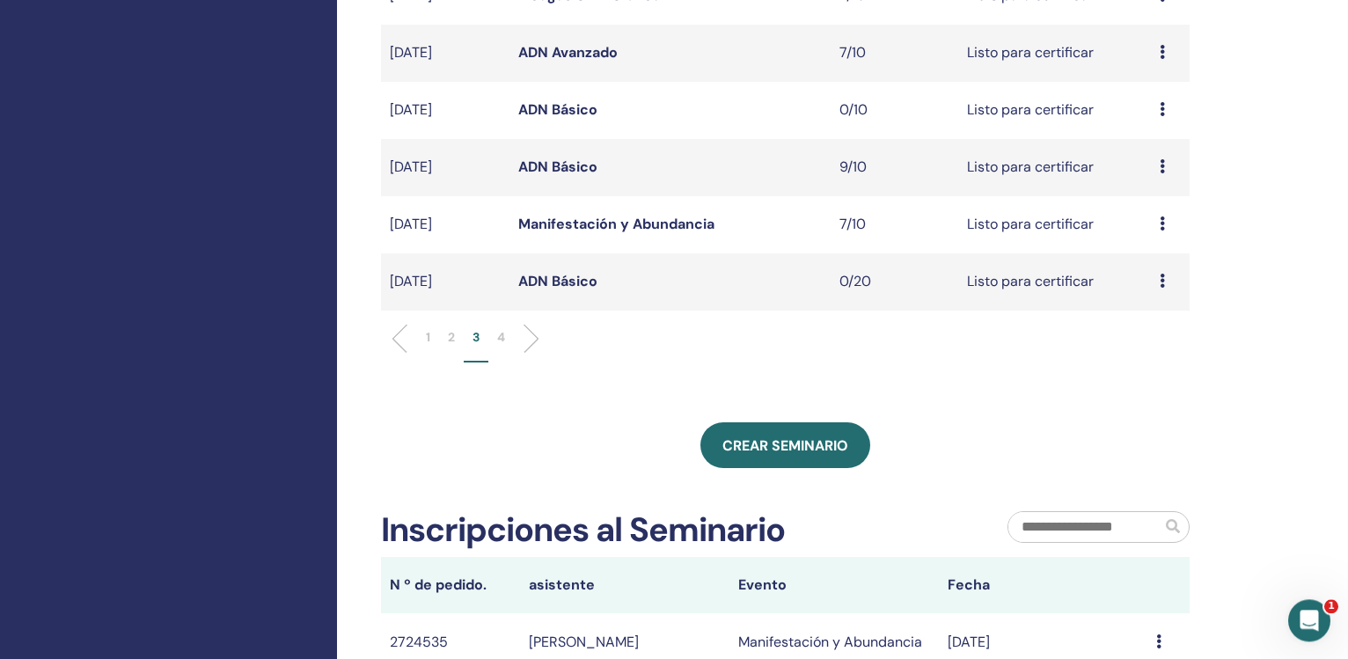
scroll to position [599, 0]
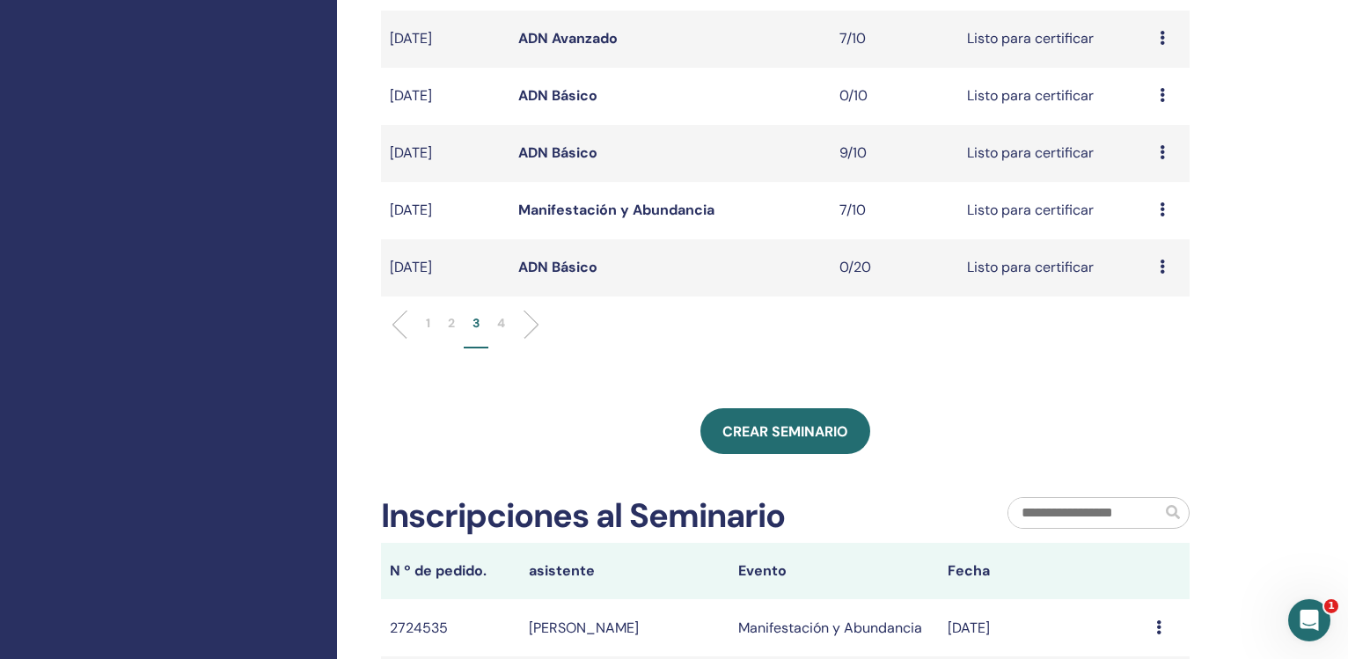
click at [645, 218] on link "Manifestación y Abundancia" at bounding box center [616, 210] width 196 height 18
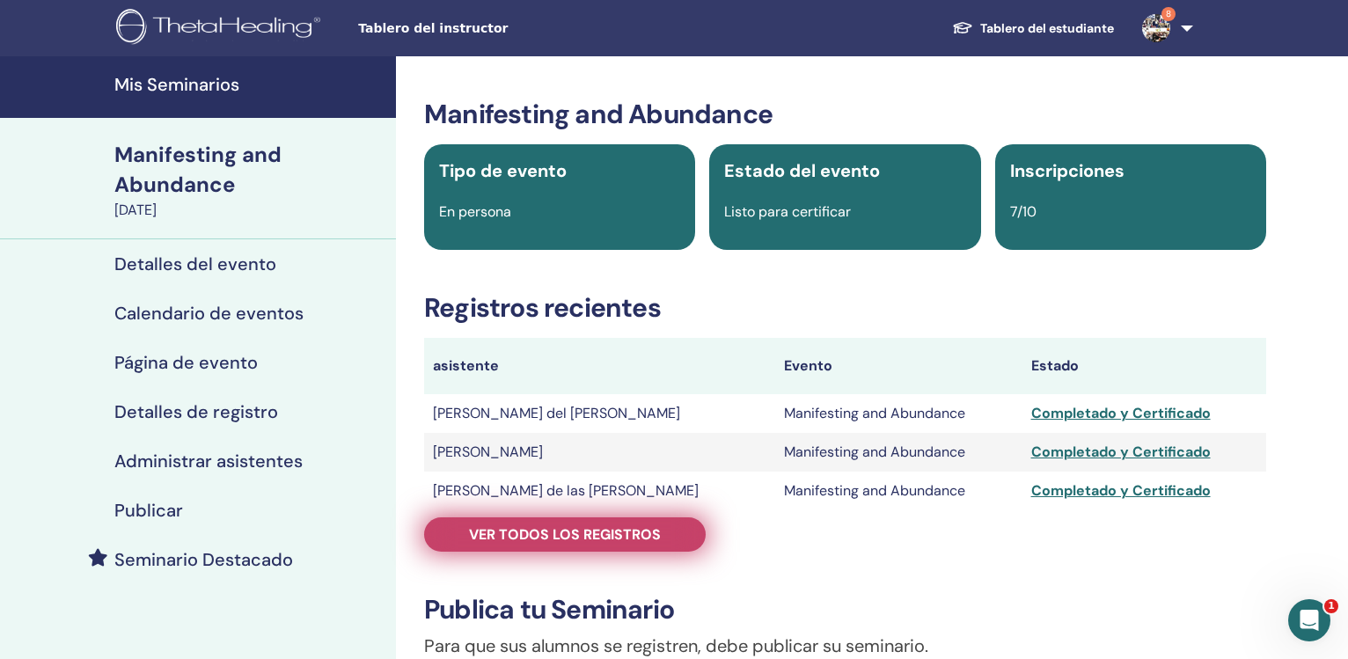
click at [640, 532] on span "Ver todos los registros" at bounding box center [565, 534] width 192 height 18
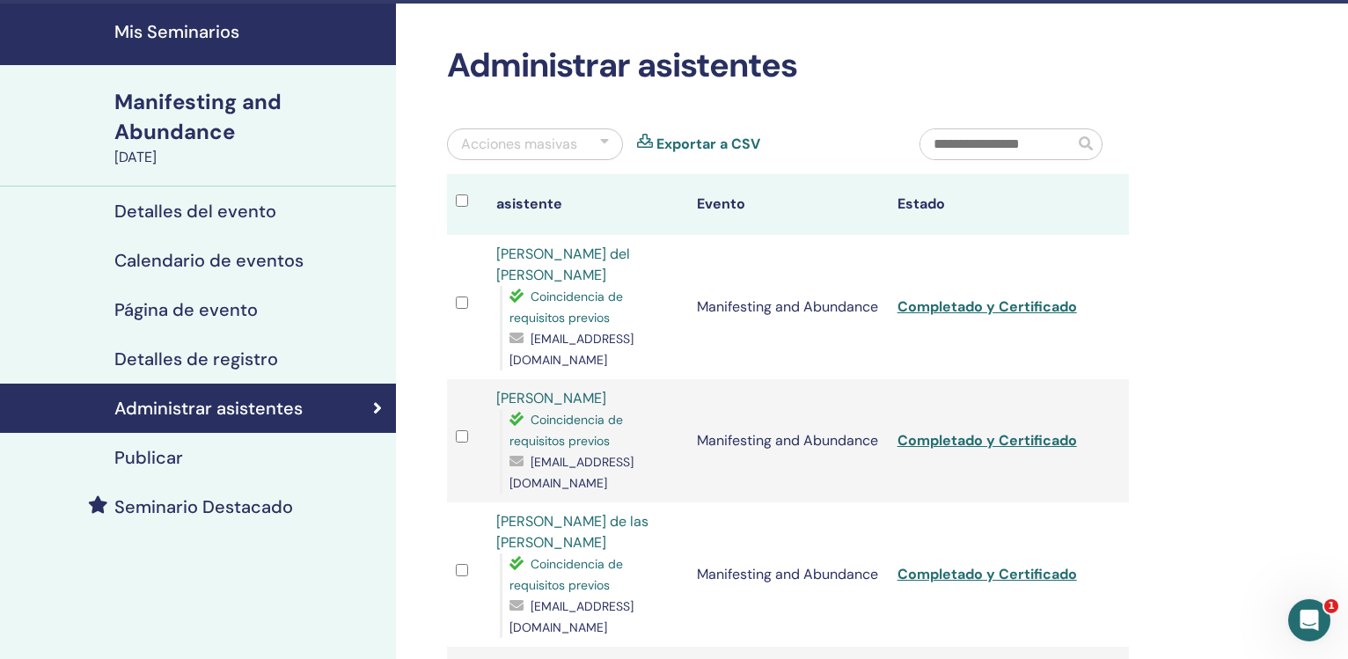
scroll to position [44, 0]
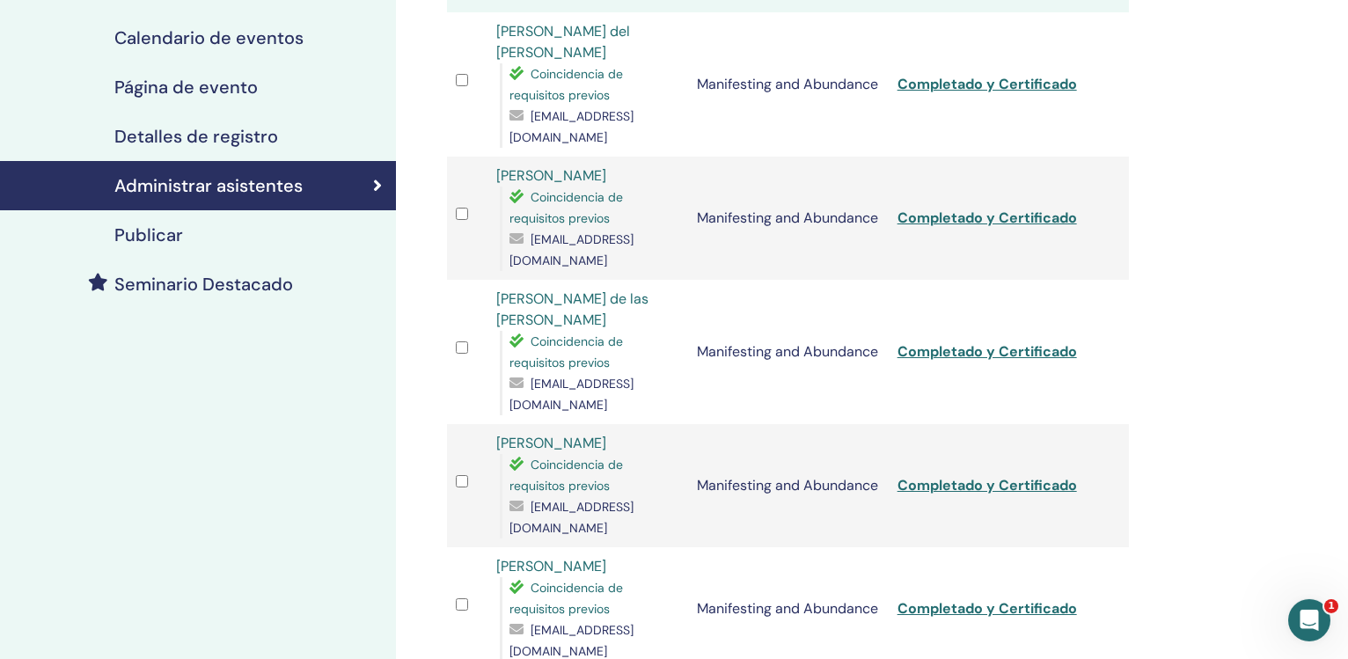
scroll to position [278, 0]
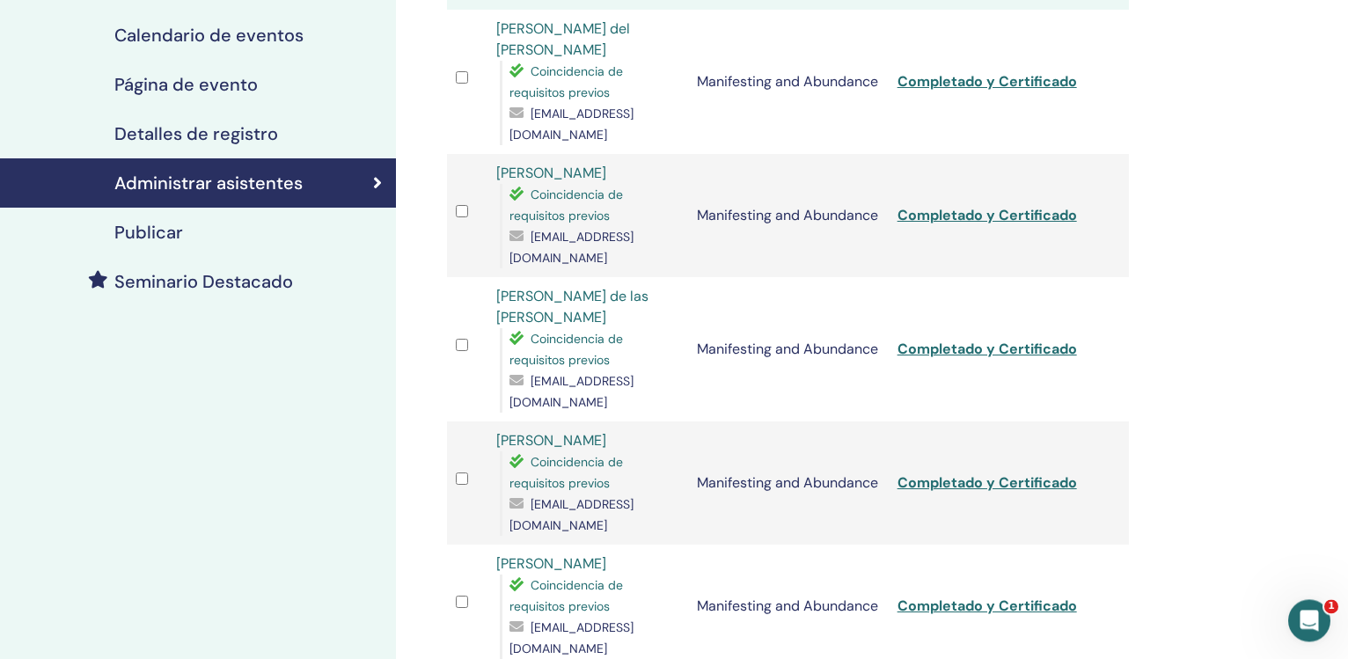
click at [459, 593] on div at bounding box center [467, 606] width 23 height 26
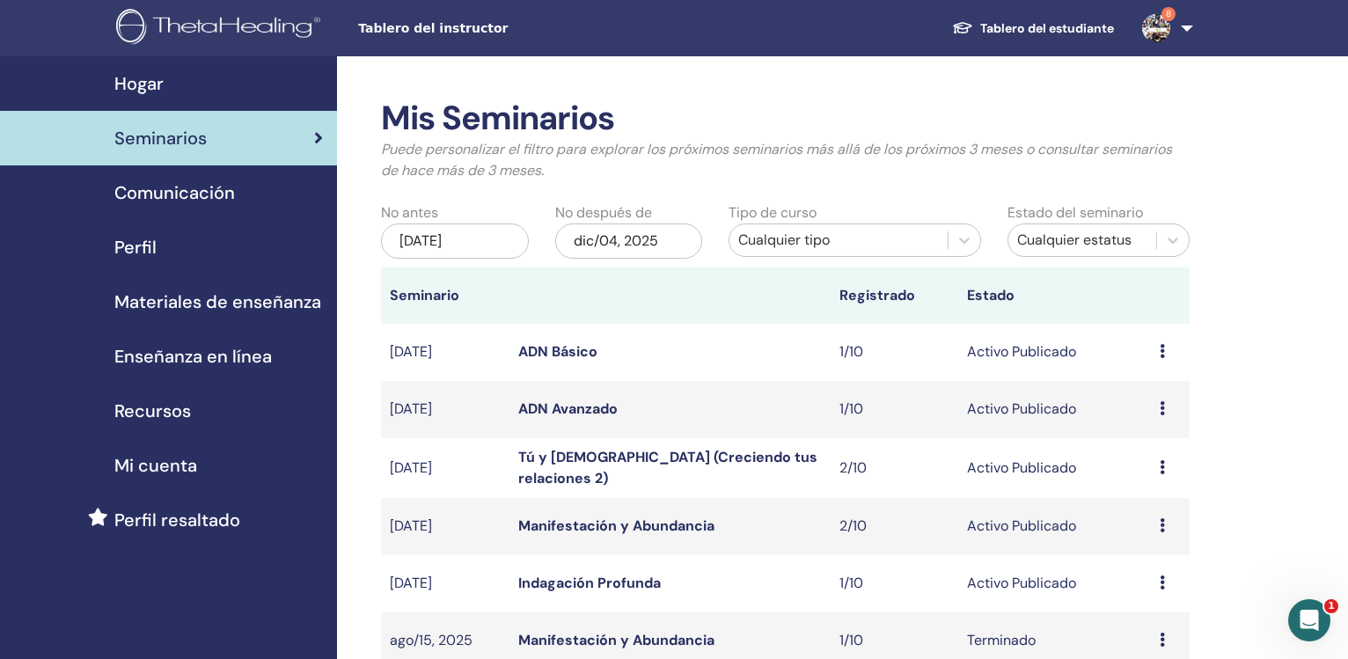
click at [488, 254] on div "[DATE]" at bounding box center [455, 241] width 148 height 35
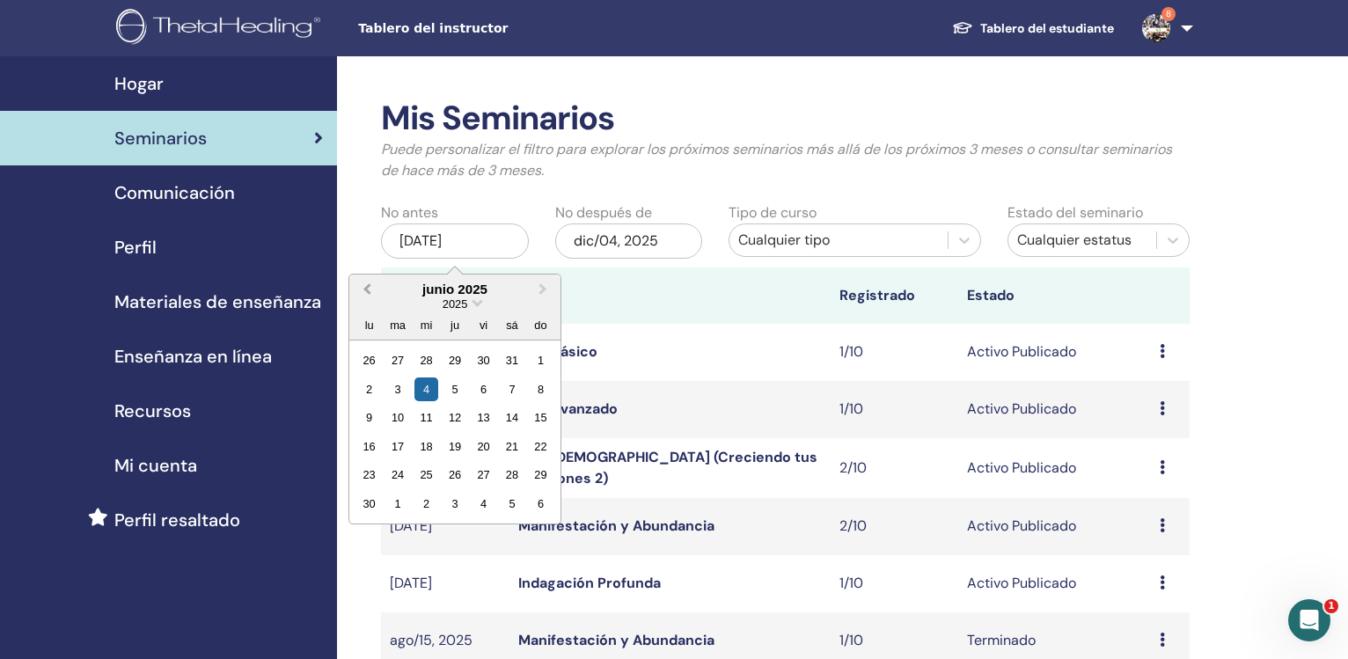
click at [365, 293] on button "Previous Month" at bounding box center [365, 290] width 28 height 28
click at [366, 292] on button "Previous Month" at bounding box center [365, 290] width 28 height 28
click at [367, 292] on span "Previous Month" at bounding box center [367, 289] width 0 height 18
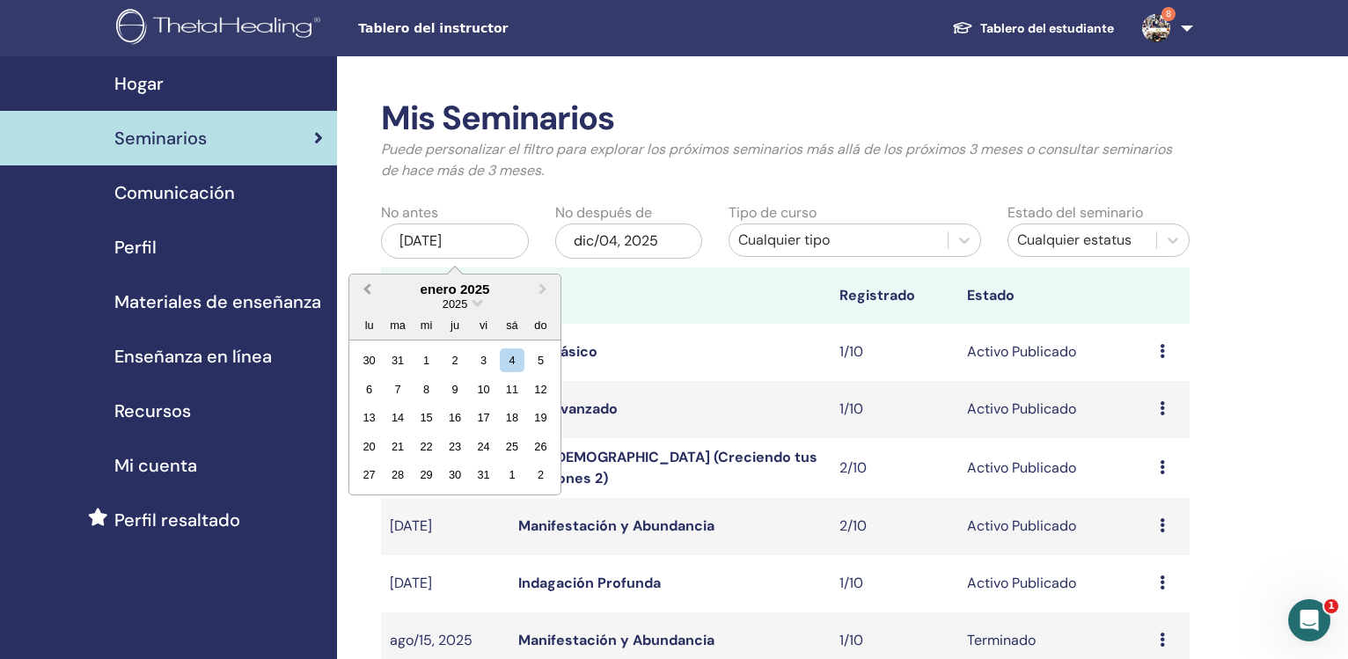
click at [367, 292] on span "Previous Month" at bounding box center [367, 289] width 0 height 18
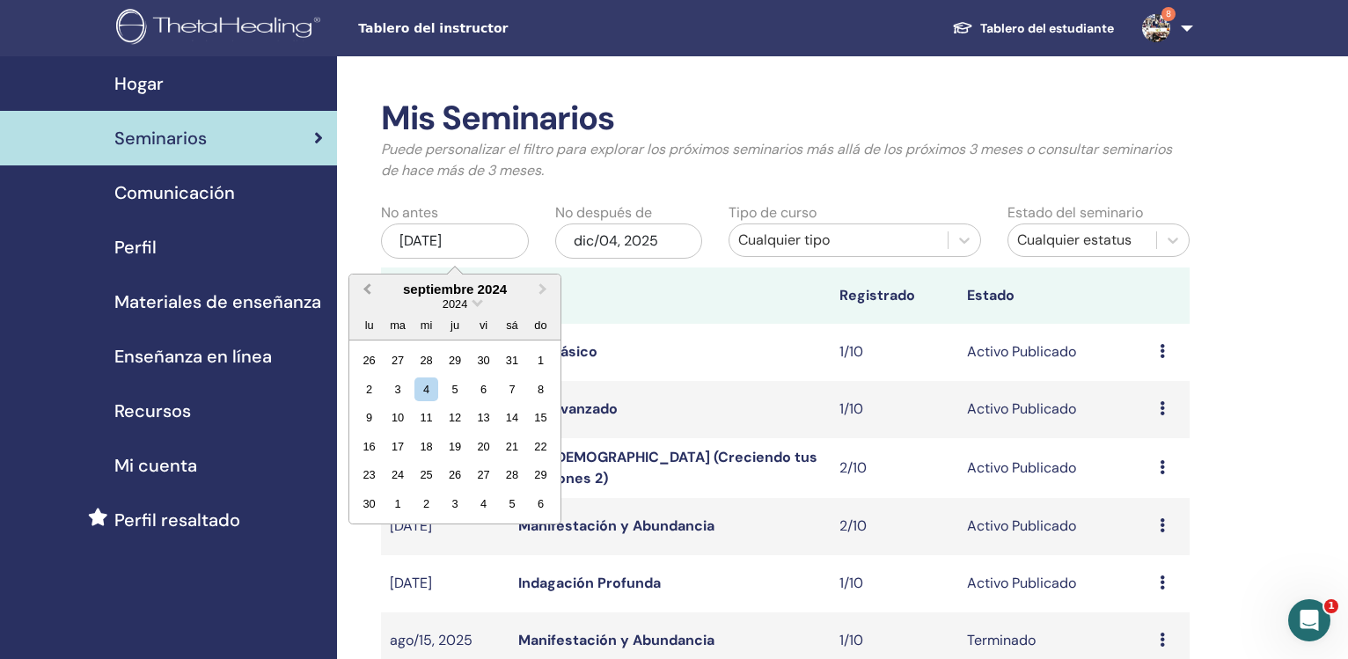
click at [367, 292] on span "Previous Month" at bounding box center [367, 289] width 0 height 18
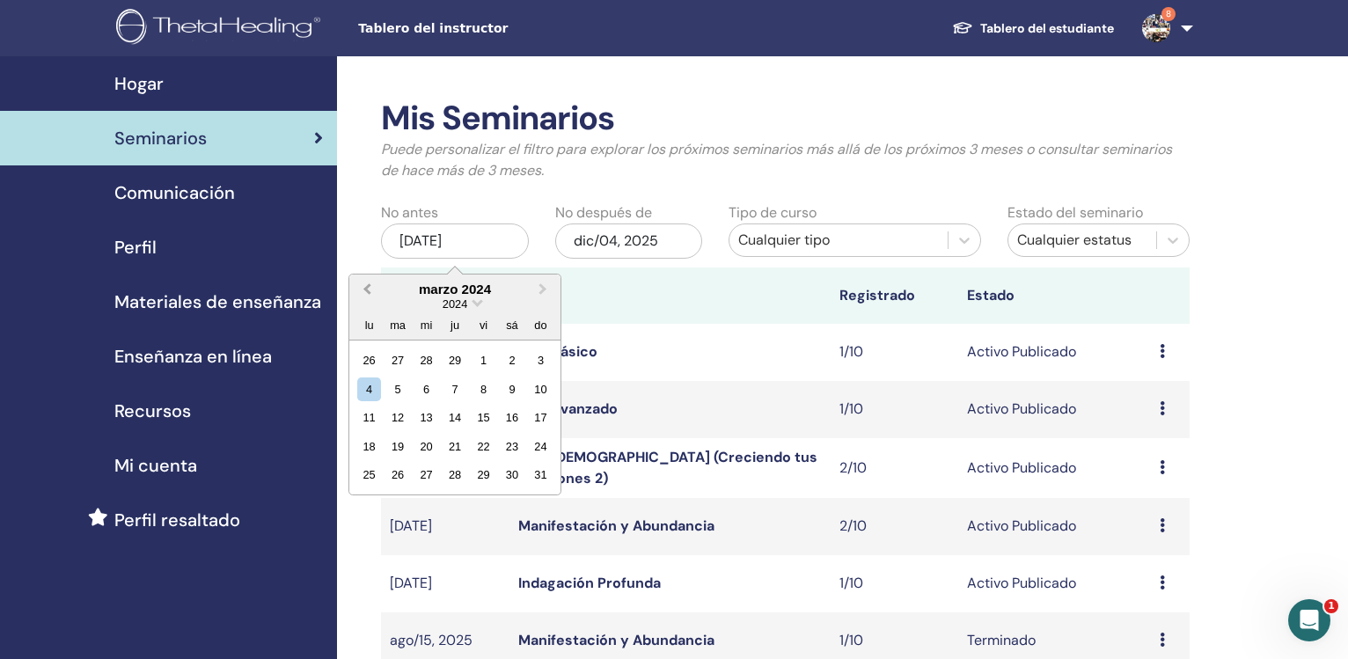
click at [367, 292] on span "Previous Month" at bounding box center [367, 289] width 0 height 18
